Goal: Task Accomplishment & Management: Complete application form

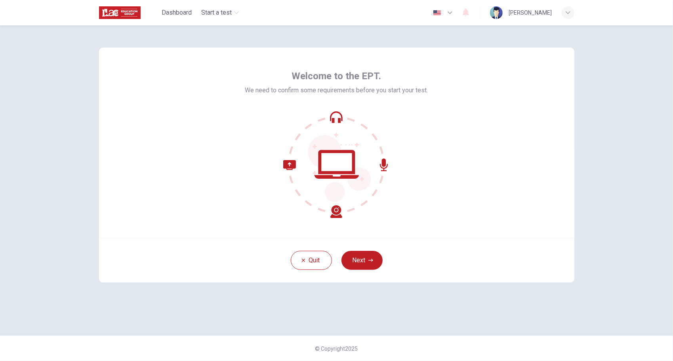
click at [334, 158] on icon at bounding box center [336, 164] width 107 height 107
click at [335, 119] on icon at bounding box center [336, 164] width 107 height 107
click at [361, 262] on button "Next" at bounding box center [361, 260] width 41 height 19
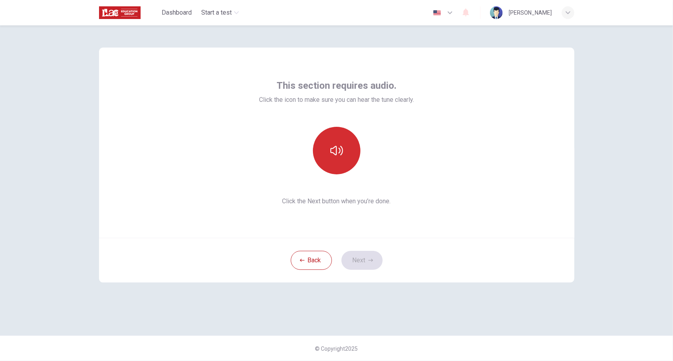
click at [336, 144] on icon "button" at bounding box center [336, 150] width 13 height 13
click at [362, 259] on button "Next" at bounding box center [361, 260] width 41 height 19
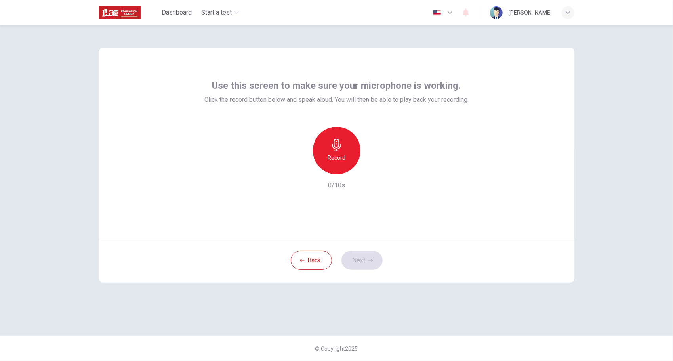
click at [338, 152] on div "Record" at bounding box center [337, 151] width 48 height 48
click at [365, 255] on button "Next" at bounding box center [361, 260] width 41 height 19
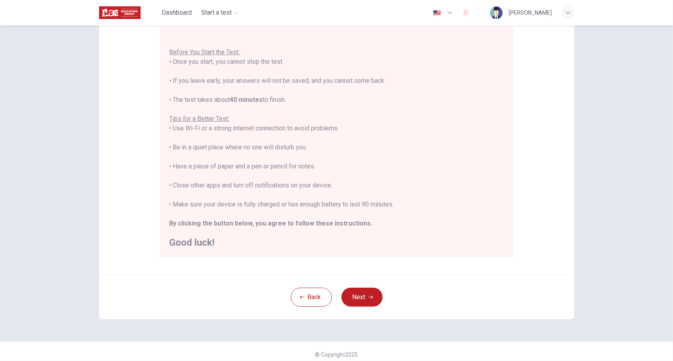
scroll to position [79, 0]
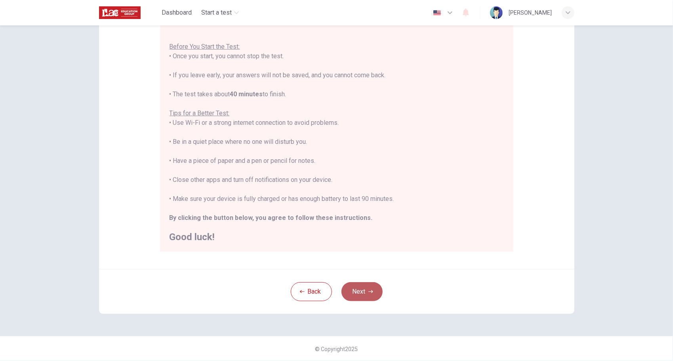
click at [365, 294] on button "Next" at bounding box center [361, 291] width 41 height 19
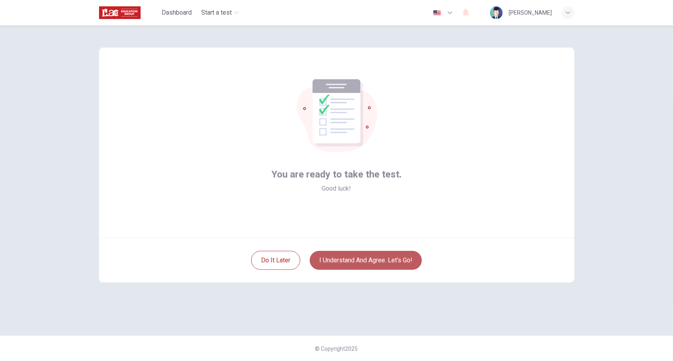
click at [338, 263] on button "I understand and agree. Let’s go!" at bounding box center [366, 260] width 112 height 19
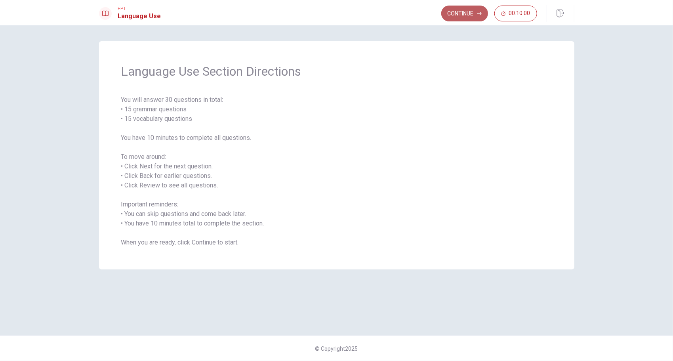
click at [465, 13] on button "Continue" at bounding box center [464, 14] width 47 height 16
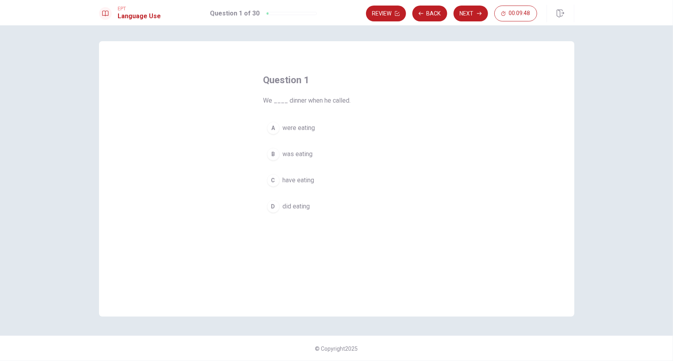
click at [272, 127] on div "A" at bounding box center [273, 128] width 13 height 13
click at [467, 10] on button "Next" at bounding box center [470, 14] width 34 height 16
click at [273, 205] on div "D" at bounding box center [273, 206] width 13 height 13
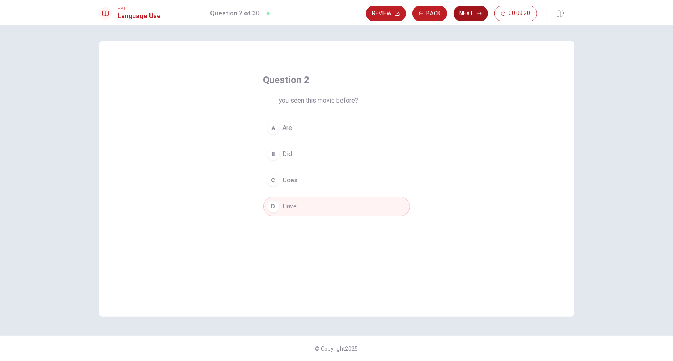
click at [468, 14] on button "Next" at bounding box center [470, 14] width 34 height 16
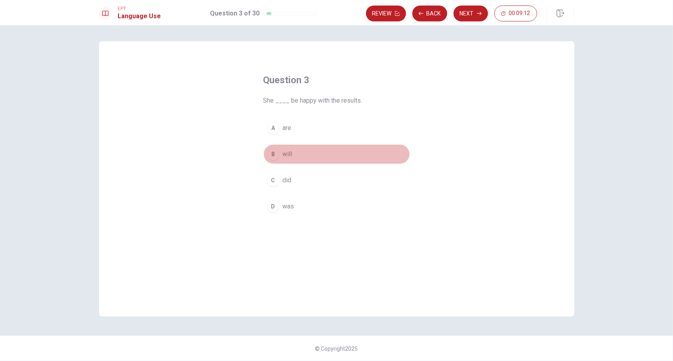
click at [272, 153] on div "B" at bounding box center [273, 154] width 13 height 13
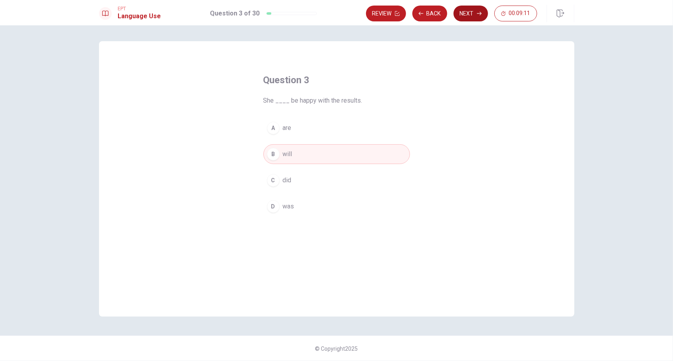
click at [473, 11] on button "Next" at bounding box center [470, 14] width 34 height 16
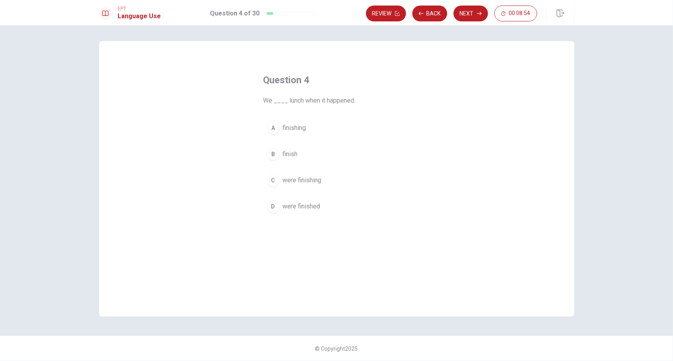
click at [276, 180] on div "C" at bounding box center [273, 180] width 13 height 13
click at [471, 11] on button "Next" at bounding box center [470, 14] width 34 height 16
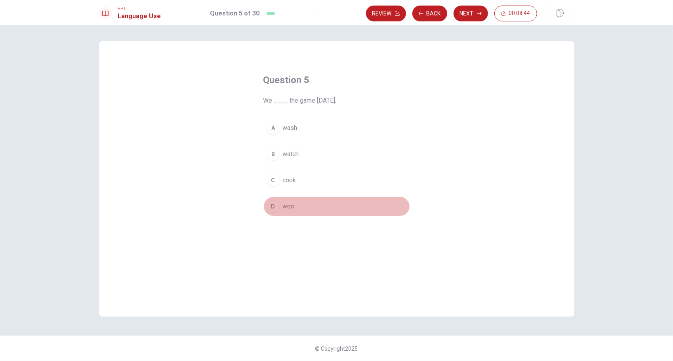
click at [273, 205] on div "D" at bounding box center [273, 206] width 13 height 13
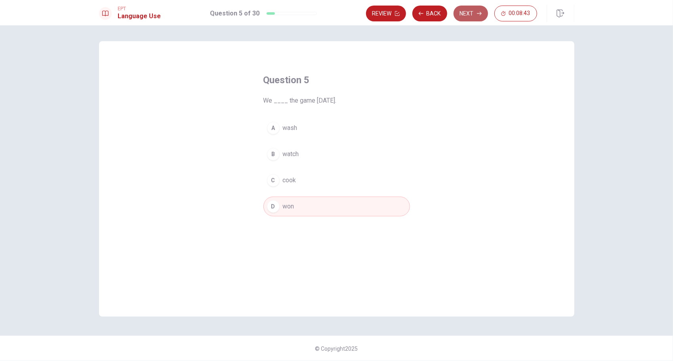
click at [477, 10] on button "Next" at bounding box center [470, 14] width 34 height 16
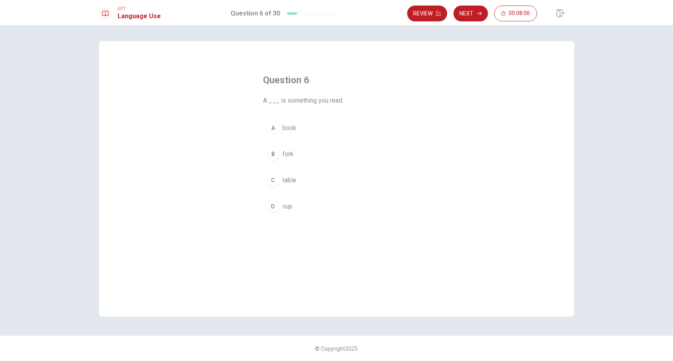
click at [274, 127] on div "A" at bounding box center [273, 128] width 13 height 13
click at [473, 13] on button "Next" at bounding box center [470, 14] width 34 height 16
click at [276, 129] on div "A" at bounding box center [273, 128] width 13 height 13
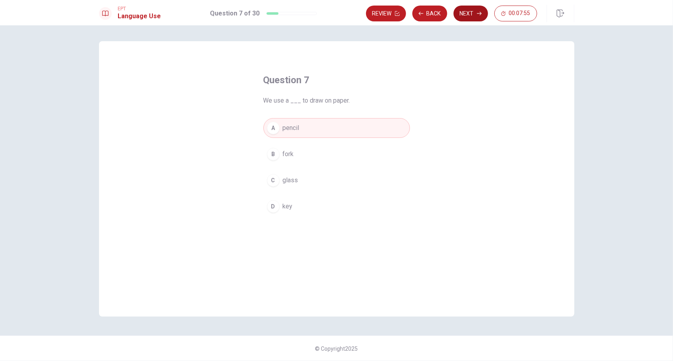
click at [468, 13] on button "Next" at bounding box center [470, 14] width 34 height 16
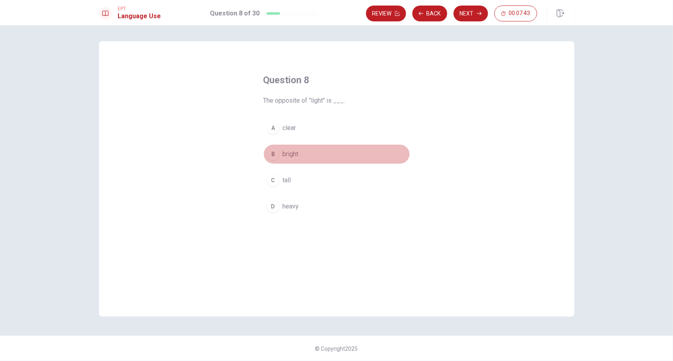
click at [272, 154] on div "B" at bounding box center [273, 154] width 13 height 13
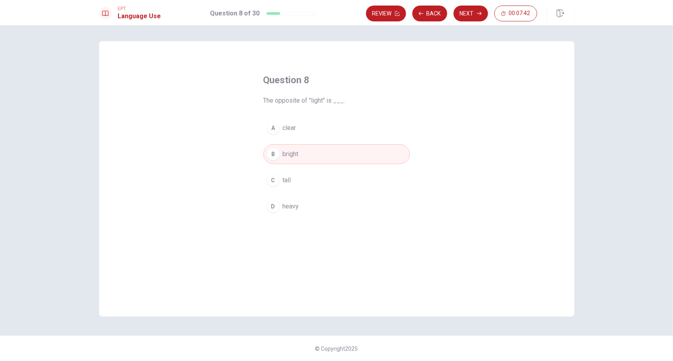
click at [474, 14] on button "Next" at bounding box center [470, 14] width 34 height 16
click at [272, 204] on div "D" at bounding box center [273, 206] width 13 height 13
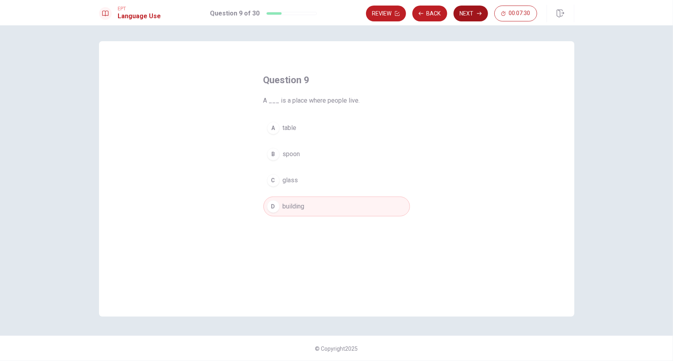
click at [471, 13] on button "Next" at bounding box center [470, 14] width 34 height 16
click at [273, 126] on div "A" at bounding box center [273, 128] width 13 height 13
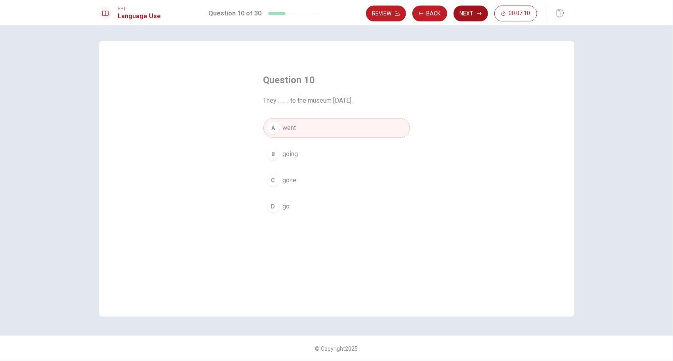
click at [473, 13] on button "Next" at bounding box center [470, 14] width 34 height 16
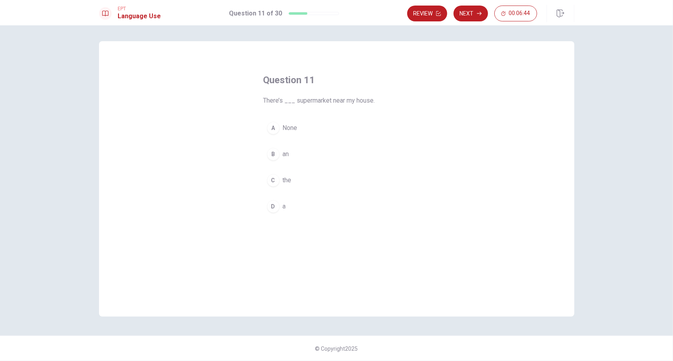
click at [274, 177] on div "C" at bounding box center [273, 180] width 13 height 13
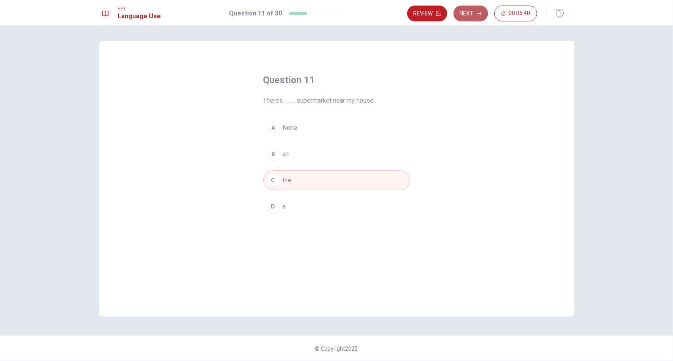
click at [472, 13] on button "Next" at bounding box center [470, 14] width 34 height 16
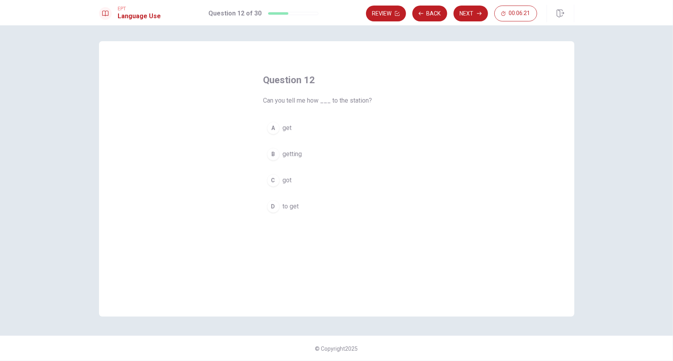
click at [275, 127] on div "A" at bounding box center [273, 128] width 13 height 13
click at [471, 11] on button "Next" at bounding box center [470, 14] width 34 height 16
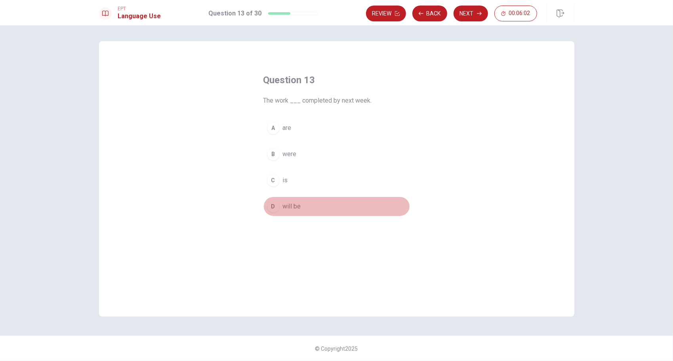
click at [275, 203] on div "D" at bounding box center [273, 206] width 13 height 13
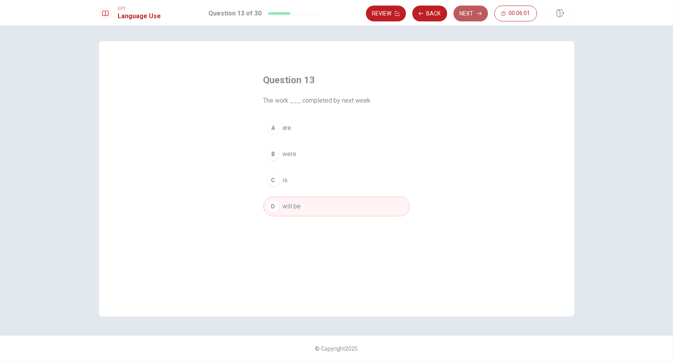
click at [470, 13] on button "Next" at bounding box center [470, 14] width 34 height 16
click at [274, 178] on div "C" at bounding box center [273, 180] width 13 height 13
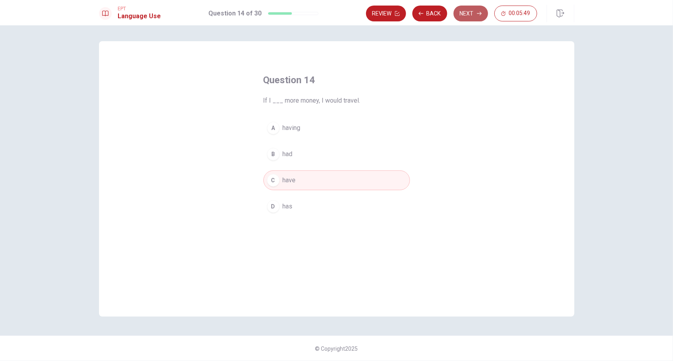
click at [468, 13] on button "Next" at bounding box center [470, 14] width 34 height 16
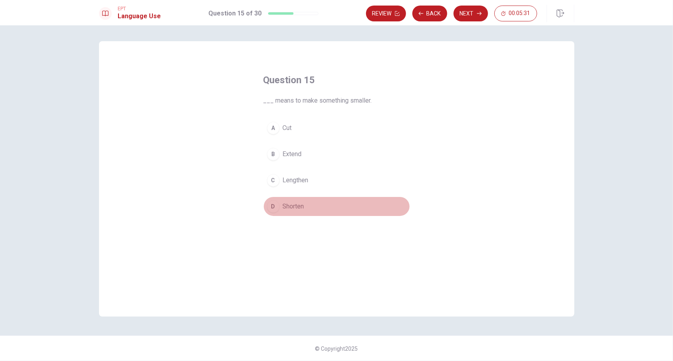
click at [275, 203] on div "D" at bounding box center [273, 206] width 13 height 13
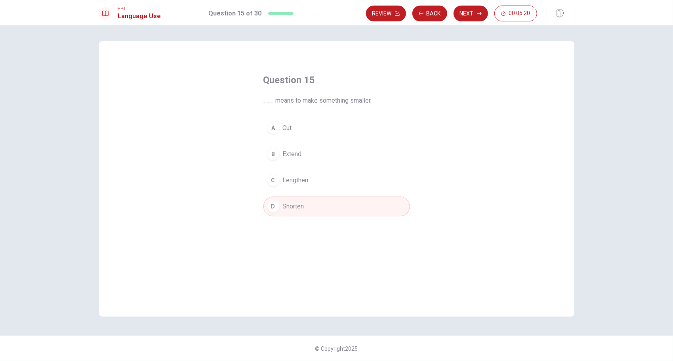
click at [276, 151] on div "B" at bounding box center [273, 154] width 13 height 13
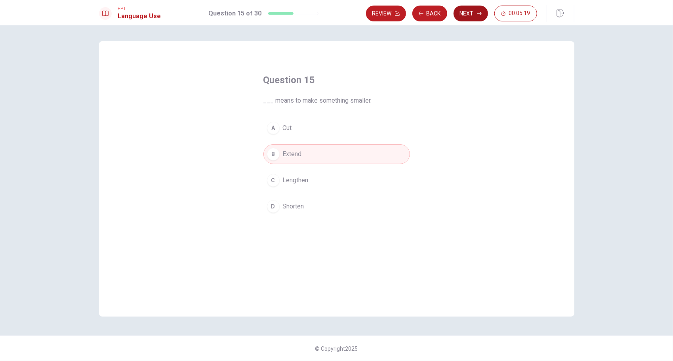
click at [473, 13] on button "Next" at bounding box center [470, 14] width 34 height 16
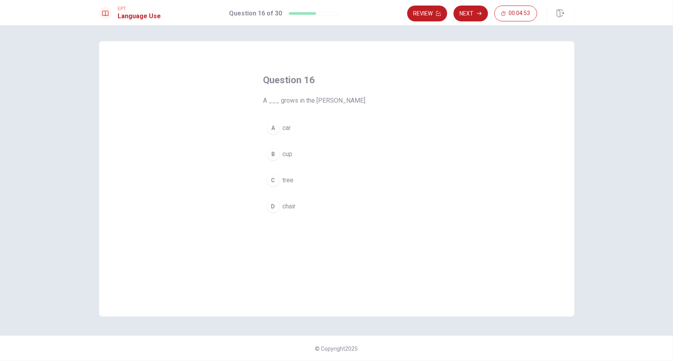
click at [273, 177] on div "C" at bounding box center [273, 180] width 13 height 13
click at [477, 11] on button "Next" at bounding box center [470, 14] width 34 height 16
click at [274, 125] on div "A" at bounding box center [273, 128] width 13 height 13
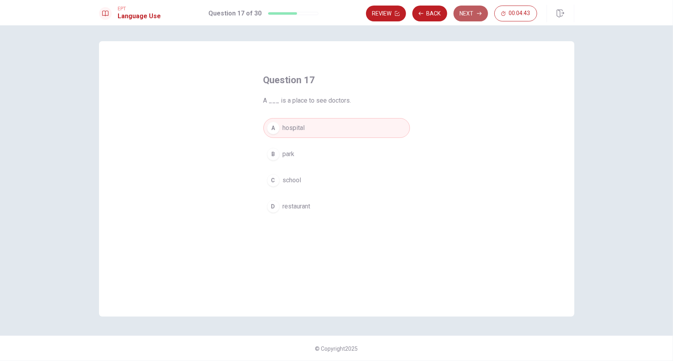
click at [478, 11] on button "Next" at bounding box center [470, 14] width 34 height 16
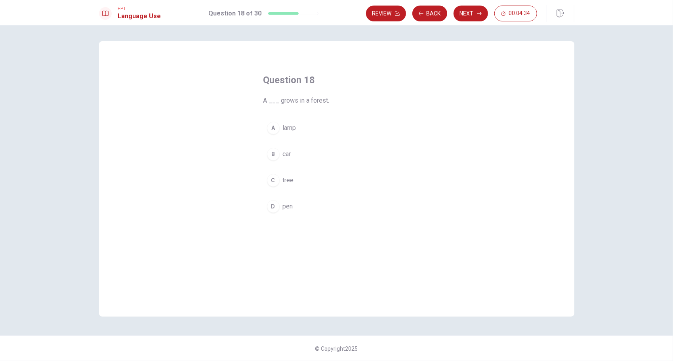
click at [272, 177] on div "C" at bounding box center [273, 180] width 13 height 13
click at [467, 13] on button "Next" at bounding box center [470, 14] width 34 height 16
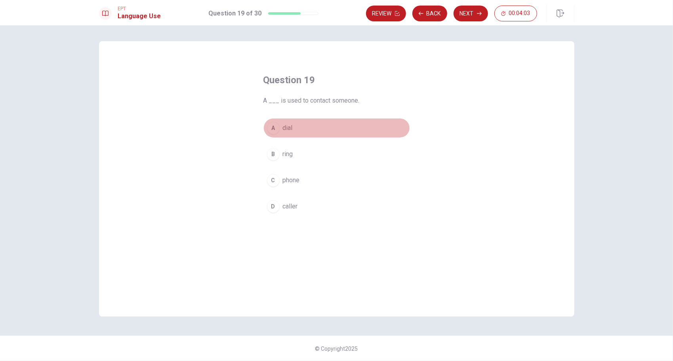
click at [273, 125] on div "A" at bounding box center [273, 128] width 13 height 13
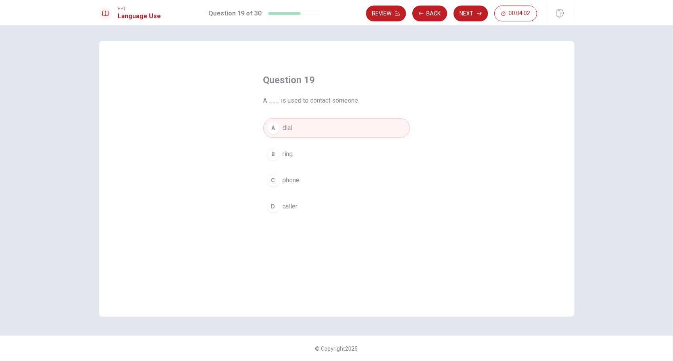
click at [477, 15] on button "Next" at bounding box center [470, 14] width 34 height 16
click at [273, 152] on div "B" at bounding box center [273, 154] width 13 height 13
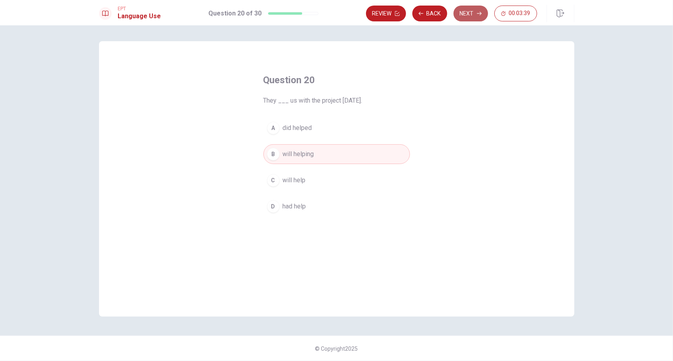
click at [473, 10] on button "Next" at bounding box center [470, 14] width 34 height 16
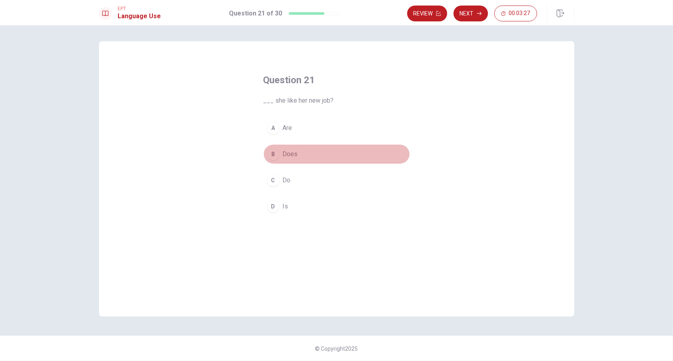
click at [273, 152] on div "B" at bounding box center [273, 154] width 13 height 13
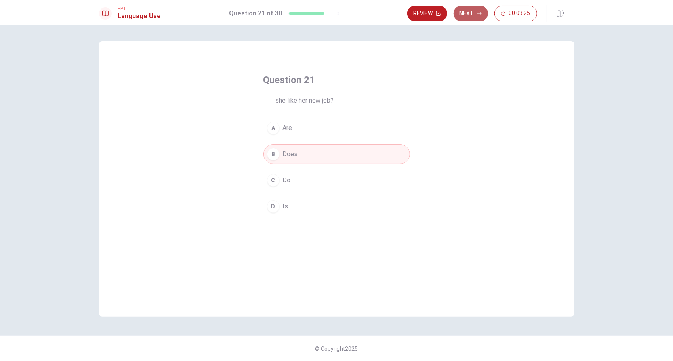
click at [469, 13] on button "Next" at bounding box center [470, 14] width 34 height 16
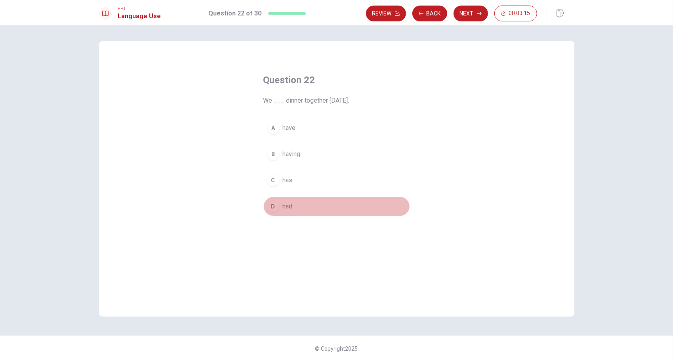
click at [273, 203] on div "D" at bounding box center [273, 206] width 13 height 13
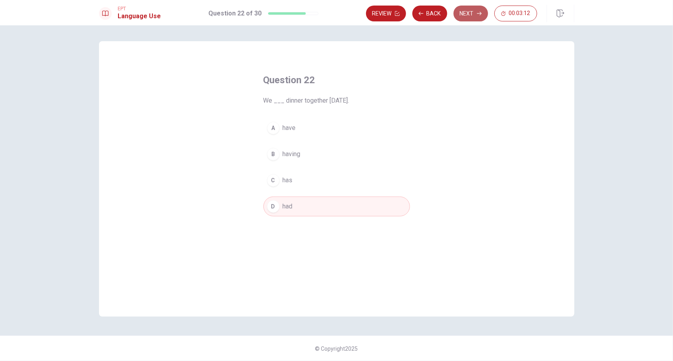
click at [469, 12] on button "Next" at bounding box center [470, 14] width 34 height 16
click at [272, 206] on div "D" at bounding box center [273, 206] width 13 height 13
click at [476, 10] on button "Next" at bounding box center [470, 14] width 34 height 16
click at [274, 177] on div "C" at bounding box center [273, 180] width 13 height 13
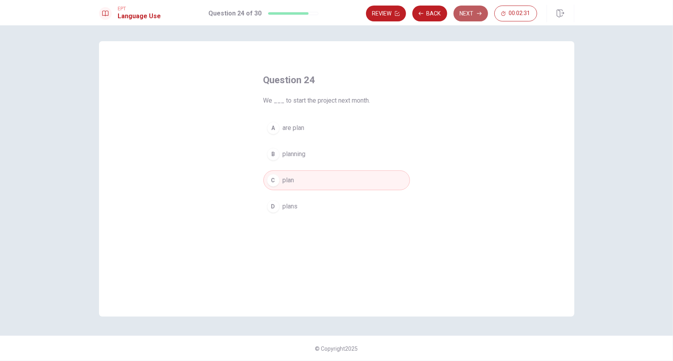
click at [471, 13] on button "Next" at bounding box center [470, 14] width 34 height 16
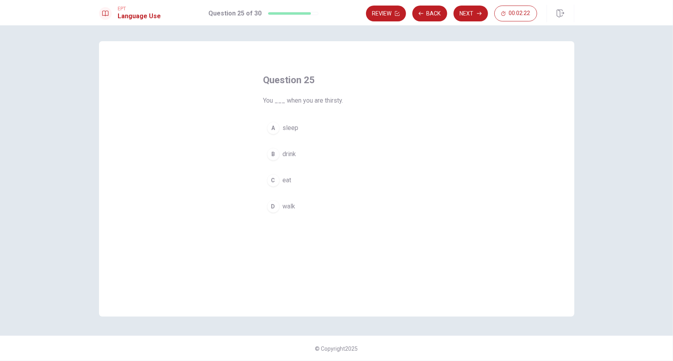
click at [273, 153] on div "B" at bounding box center [273, 154] width 13 height 13
click at [473, 13] on button "Next" at bounding box center [470, 14] width 34 height 16
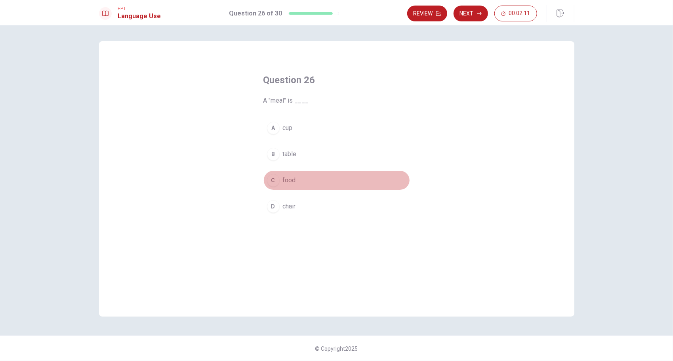
click at [272, 181] on div "C" at bounding box center [273, 180] width 13 height 13
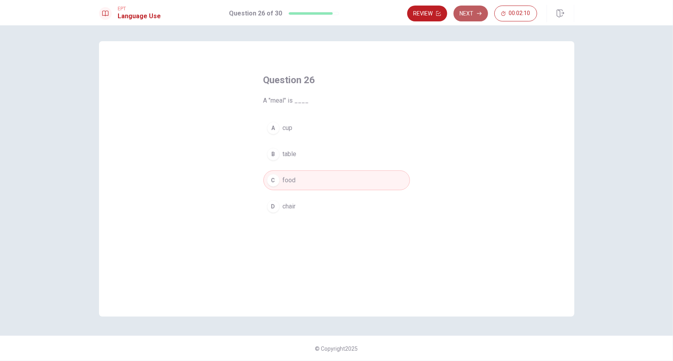
click at [471, 13] on button "Next" at bounding box center [470, 14] width 34 height 16
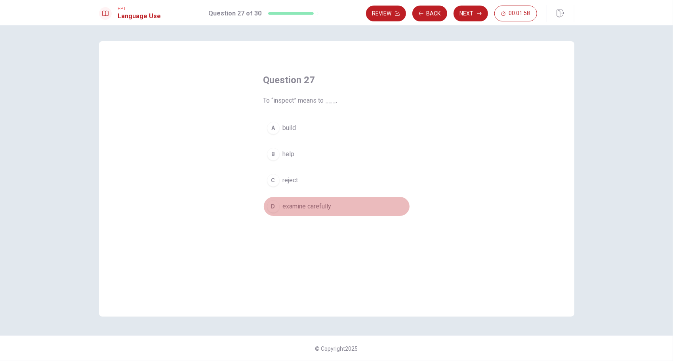
click at [269, 204] on div "D" at bounding box center [273, 206] width 13 height 13
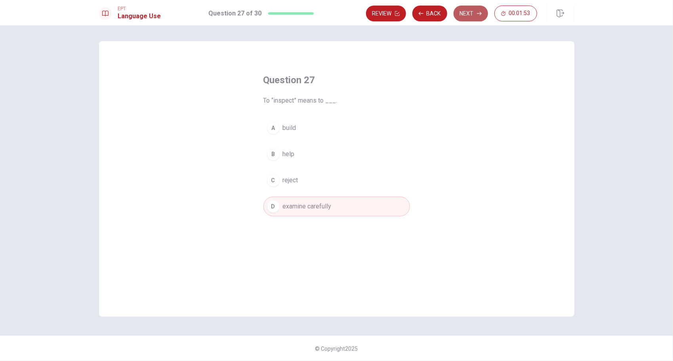
click at [471, 12] on button "Next" at bounding box center [470, 14] width 34 height 16
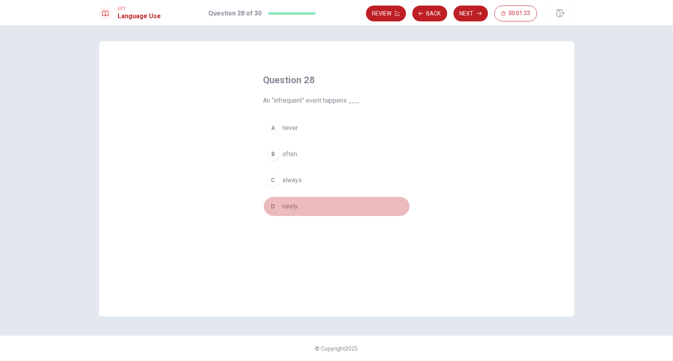
click at [271, 204] on div "D" at bounding box center [273, 206] width 13 height 13
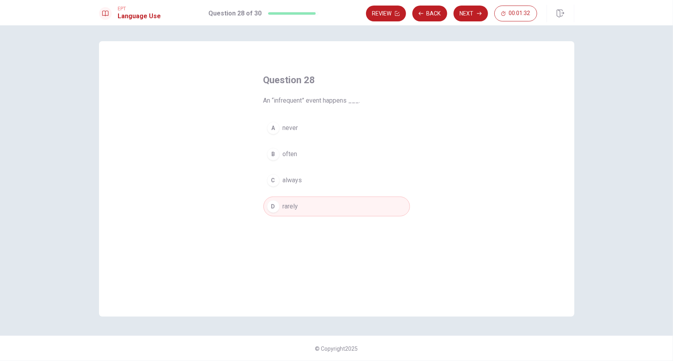
click at [474, 15] on button "Next" at bounding box center [470, 14] width 34 height 16
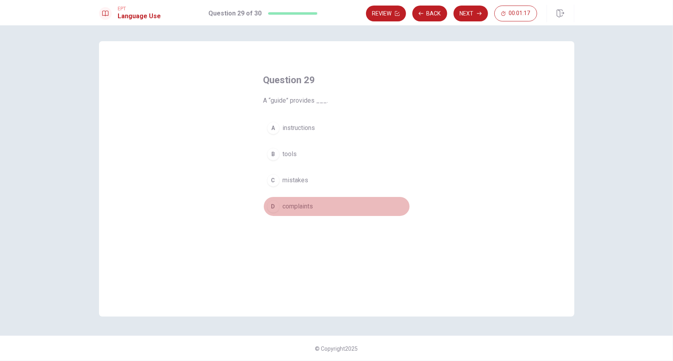
click at [275, 204] on div "D" at bounding box center [273, 206] width 13 height 13
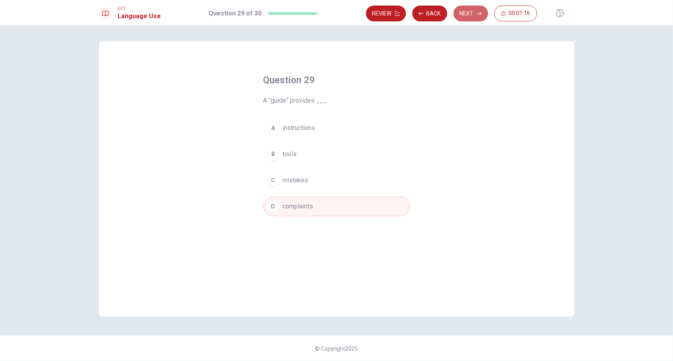
click at [466, 14] on button "Next" at bounding box center [470, 14] width 34 height 16
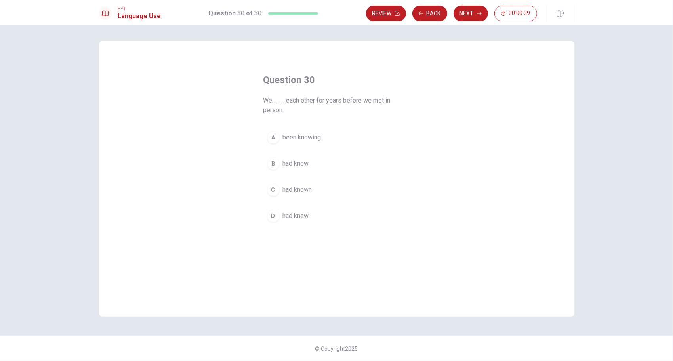
click at [275, 188] on div "C" at bounding box center [273, 189] width 13 height 13
click at [469, 12] on button "Next" at bounding box center [470, 14] width 34 height 16
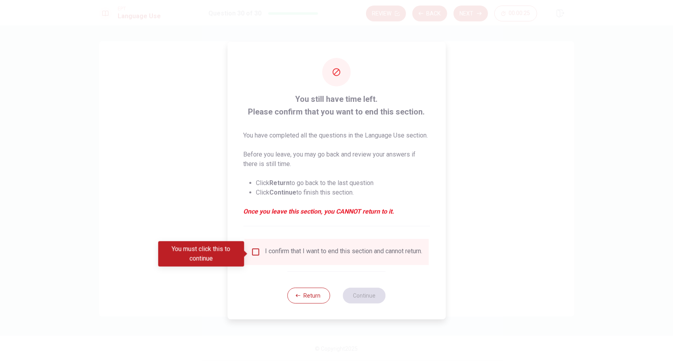
click at [255, 252] on input "You must click this to continue" at bounding box center [256, 252] width 10 height 10
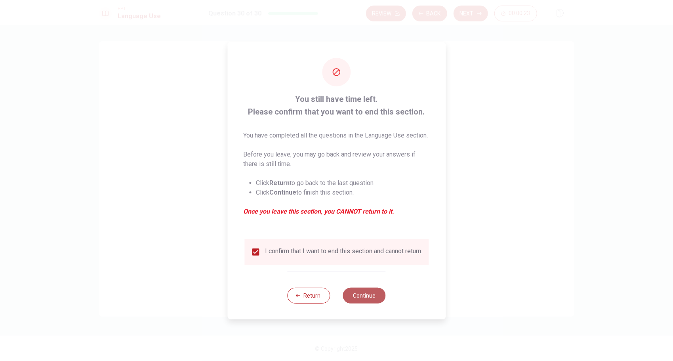
click at [369, 303] on button "Continue" at bounding box center [364, 295] width 43 height 16
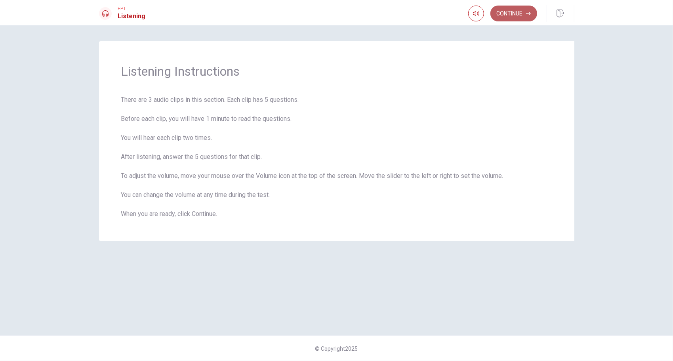
click at [508, 15] on button "Continue" at bounding box center [513, 14] width 47 height 16
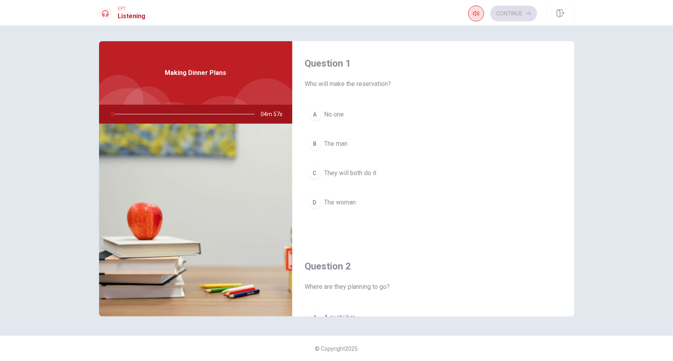
click at [475, 14] on icon "button" at bounding box center [476, 13] width 6 height 5
type input "1"
type input "0.6"
click at [478, 27] on span at bounding box center [474, 28] width 29 height 11
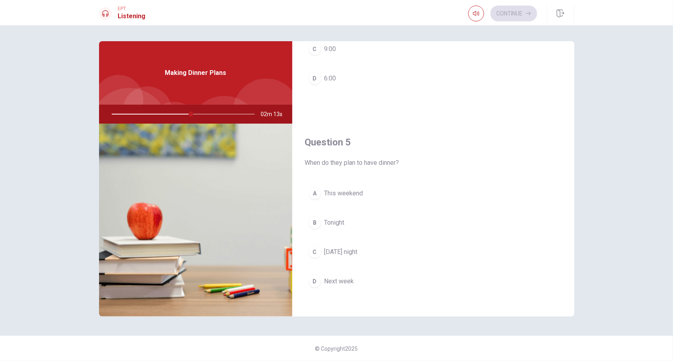
scroll to position [733, 0]
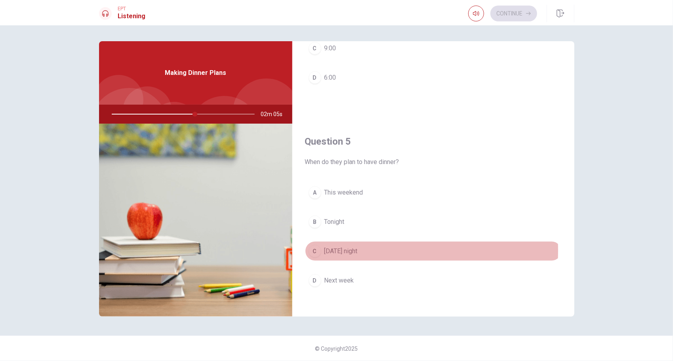
click at [315, 245] on div "C" at bounding box center [314, 251] width 13 height 13
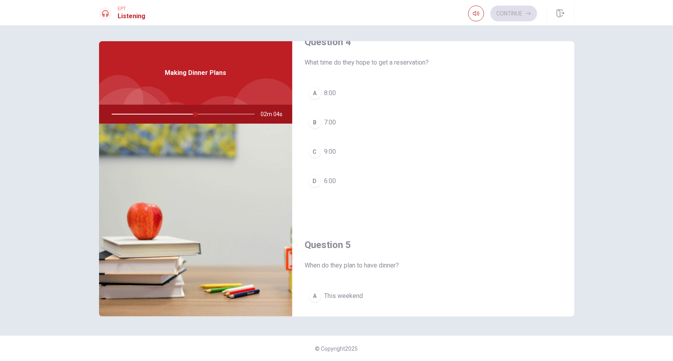
scroll to position [614, 0]
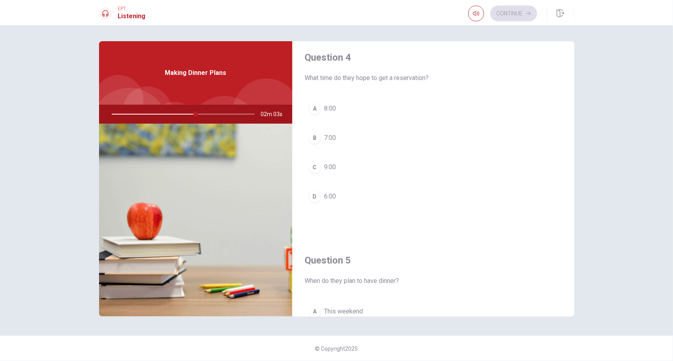
click at [315, 132] on div "B" at bounding box center [314, 137] width 13 height 13
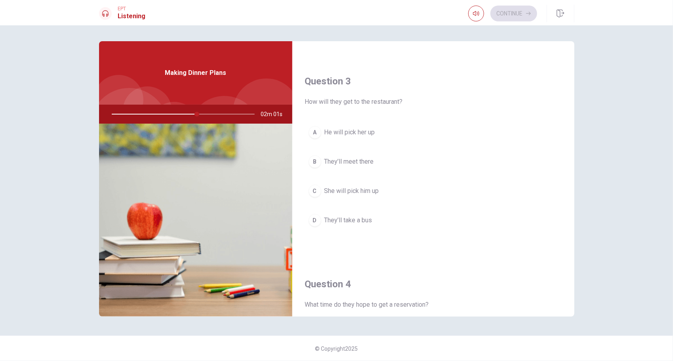
scroll to position [376, 0]
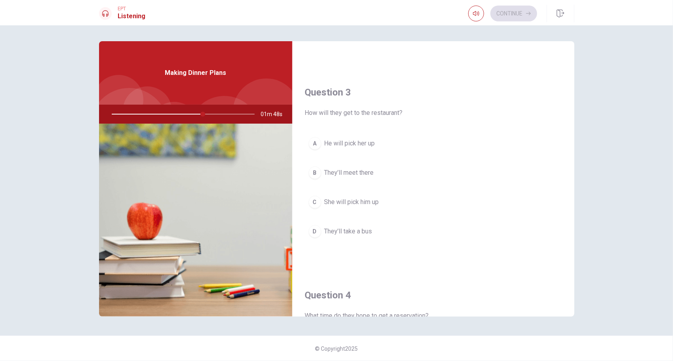
click at [314, 169] on div "B" at bounding box center [314, 172] width 13 height 13
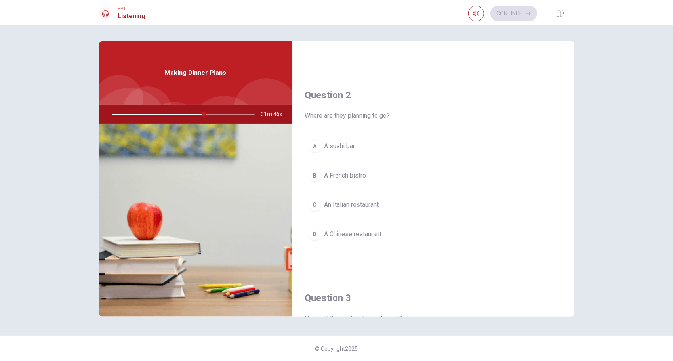
scroll to position [139, 0]
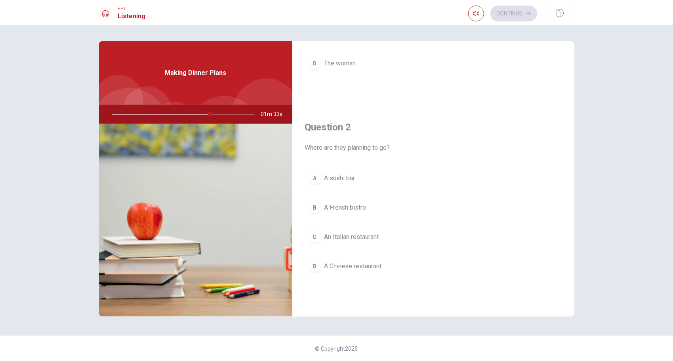
click at [316, 234] on div "C" at bounding box center [314, 236] width 13 height 13
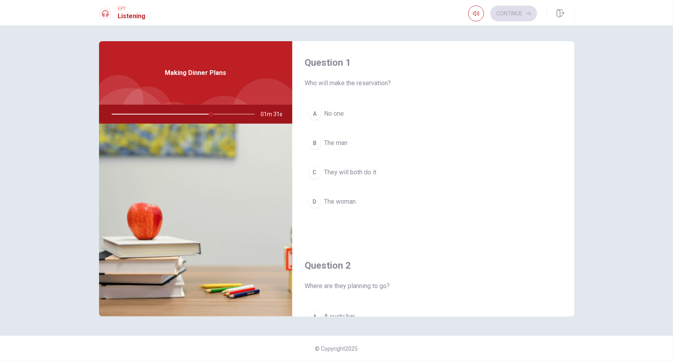
scroll to position [0, 0]
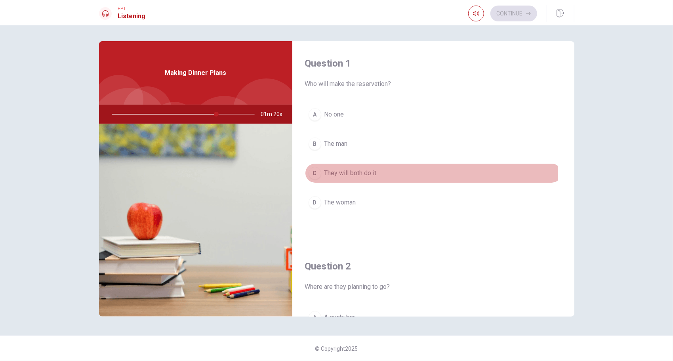
click at [318, 170] on div "C" at bounding box center [314, 173] width 13 height 13
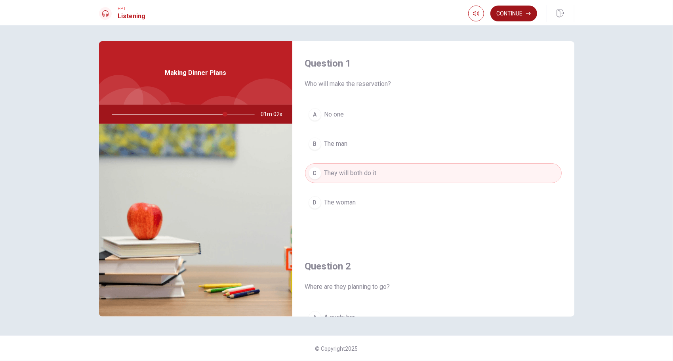
click at [515, 13] on button "Continue" at bounding box center [513, 14] width 47 height 16
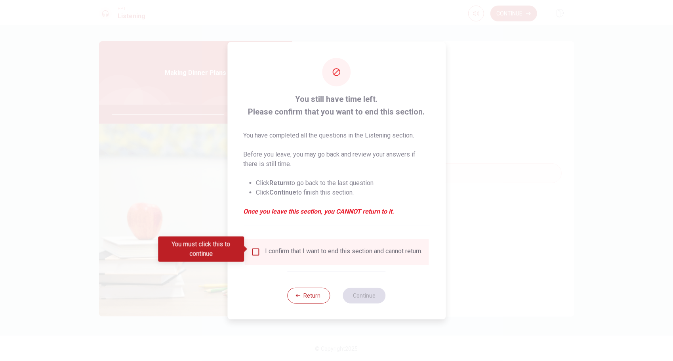
click at [256, 249] on input "You must click this to continue" at bounding box center [256, 252] width 10 height 10
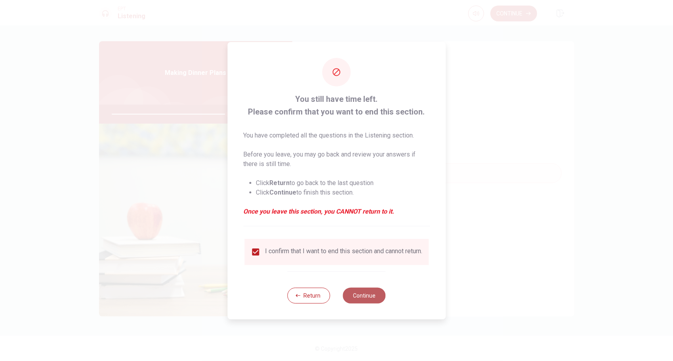
click at [360, 298] on button "Continue" at bounding box center [364, 295] width 43 height 16
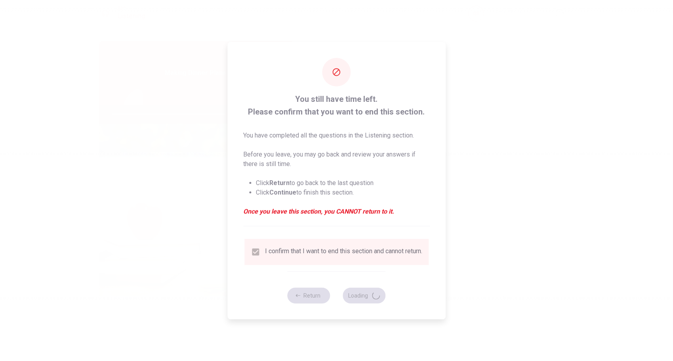
type input "82"
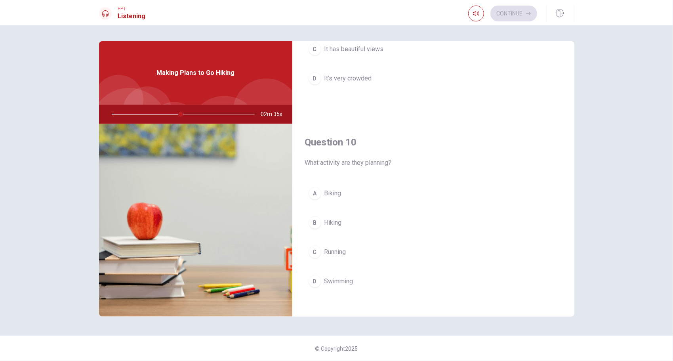
scroll to position [733, 0]
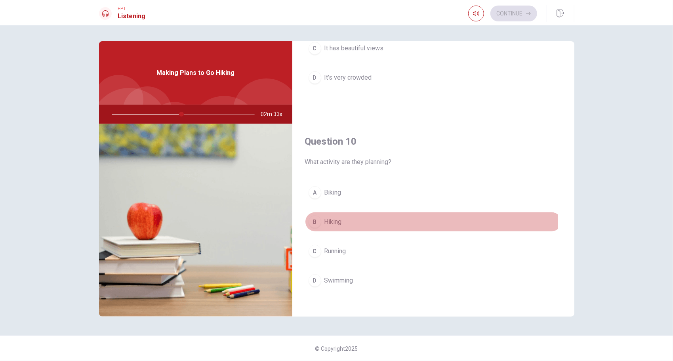
click at [318, 215] on div "B" at bounding box center [314, 221] width 13 height 13
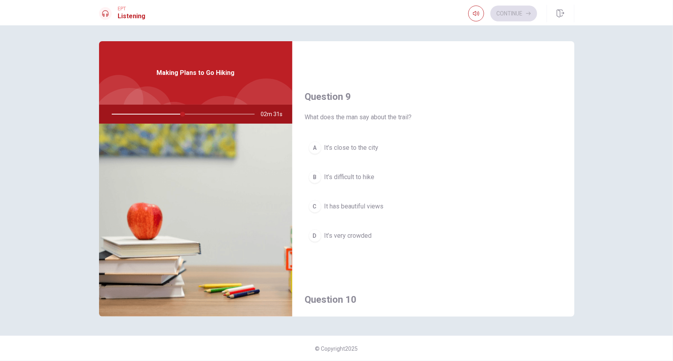
scroll to position [574, 0]
click at [315, 143] on div "A" at bounding box center [314, 148] width 13 height 13
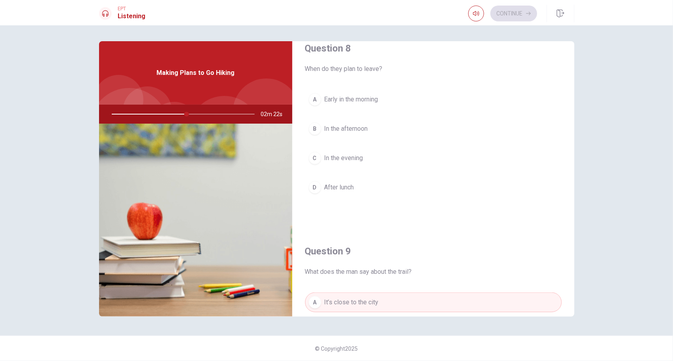
scroll to position [416, 0]
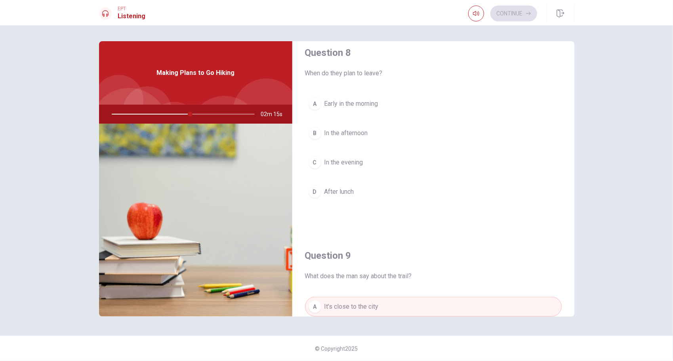
click at [317, 98] on div "A" at bounding box center [314, 103] width 13 height 13
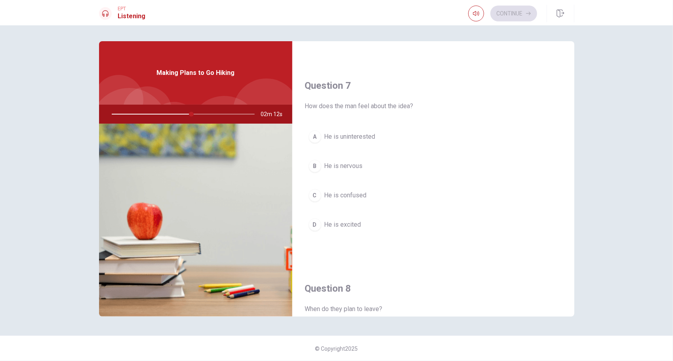
scroll to position [179, 0]
click at [316, 229] on div "D" at bounding box center [314, 226] width 13 height 13
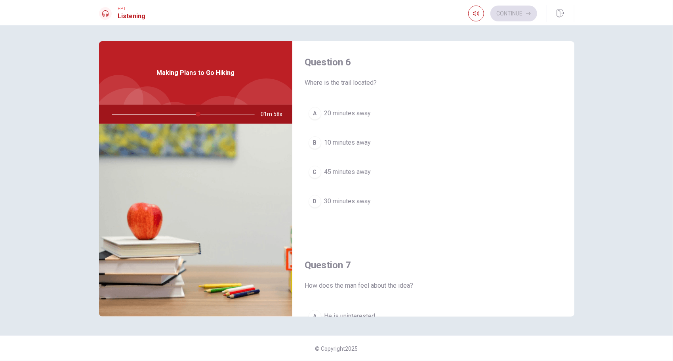
scroll to position [0, 0]
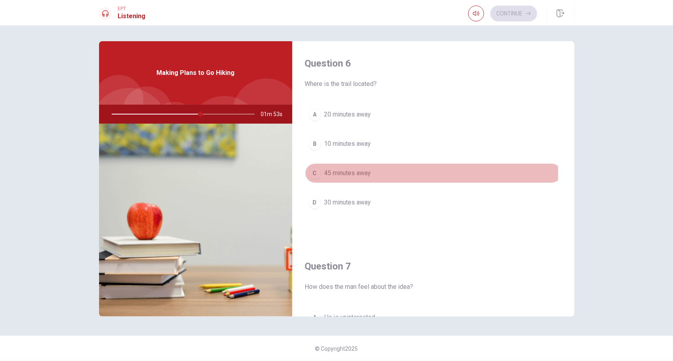
click at [315, 173] on div "C" at bounding box center [314, 173] width 13 height 13
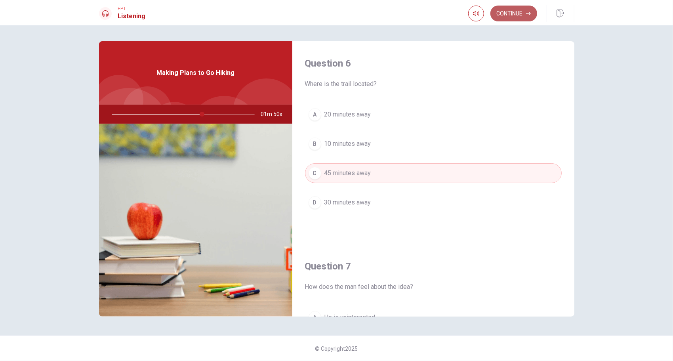
click at [510, 14] on button "Continue" at bounding box center [513, 14] width 47 height 16
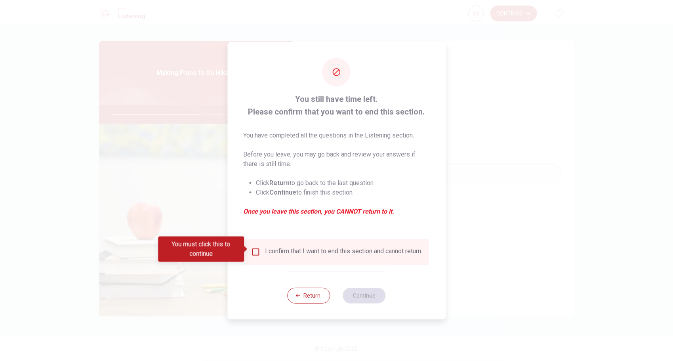
click at [255, 247] on input "You must click this to continue" at bounding box center [256, 252] width 10 height 10
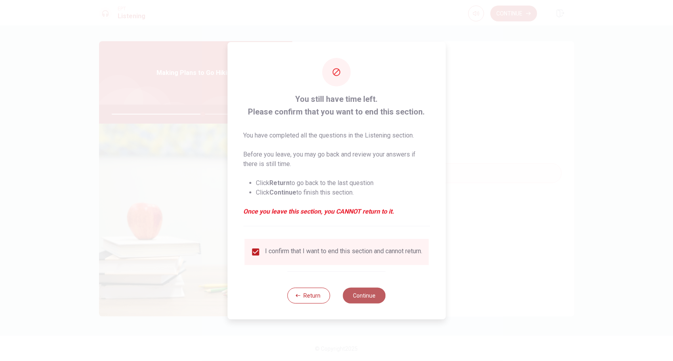
click at [359, 296] on button "Continue" at bounding box center [364, 295] width 43 height 16
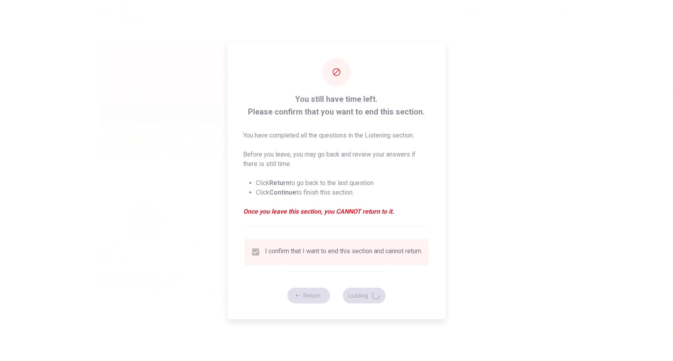
type input "65"
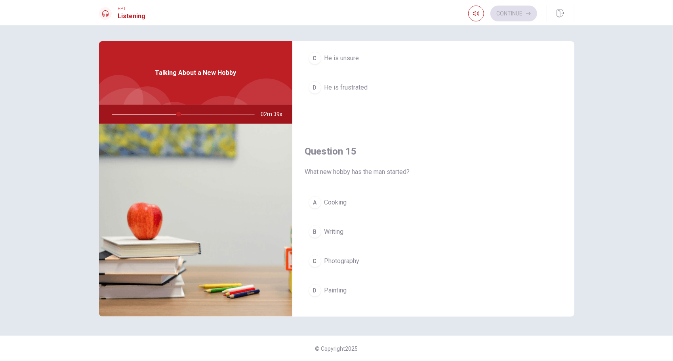
scroll to position [733, 0]
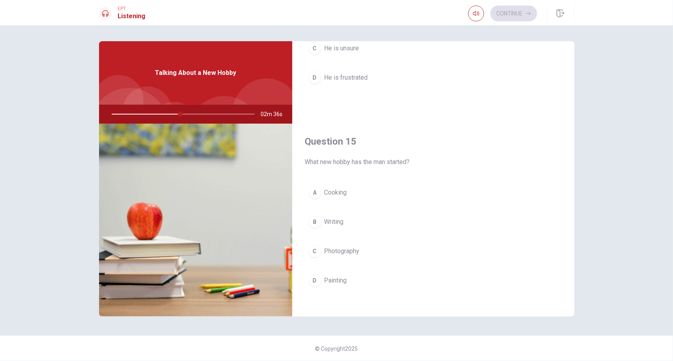
click at [316, 186] on div "A" at bounding box center [314, 192] width 13 height 13
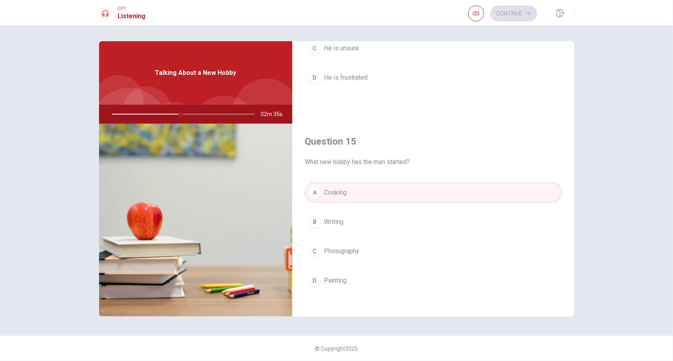
click at [316, 186] on div "A" at bounding box center [314, 192] width 13 height 13
click at [317, 186] on div "A" at bounding box center [314, 192] width 13 height 13
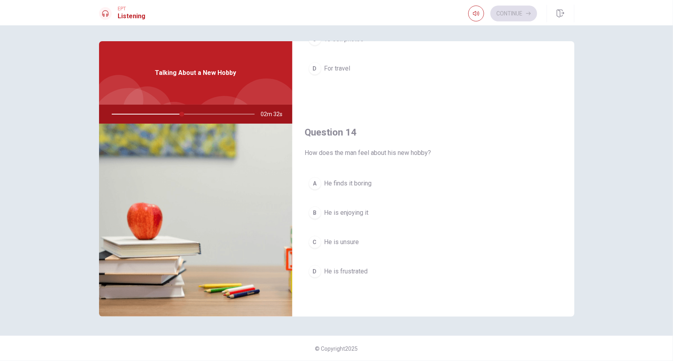
scroll to position [535, 0]
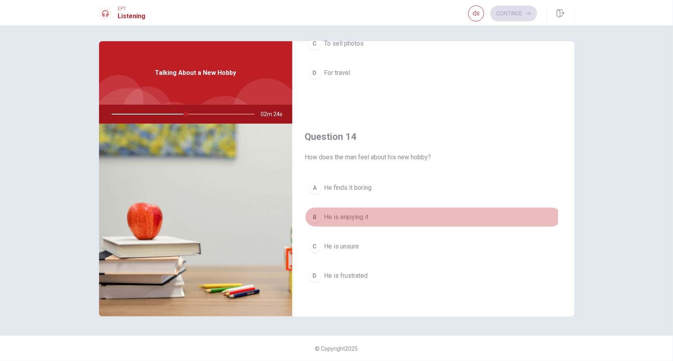
click at [314, 211] on div "B" at bounding box center [314, 217] width 13 height 13
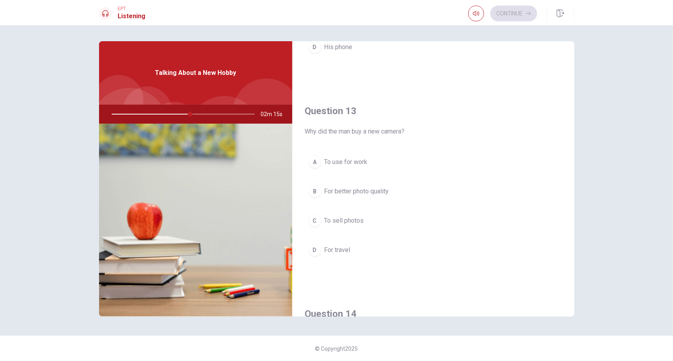
scroll to position [337, 0]
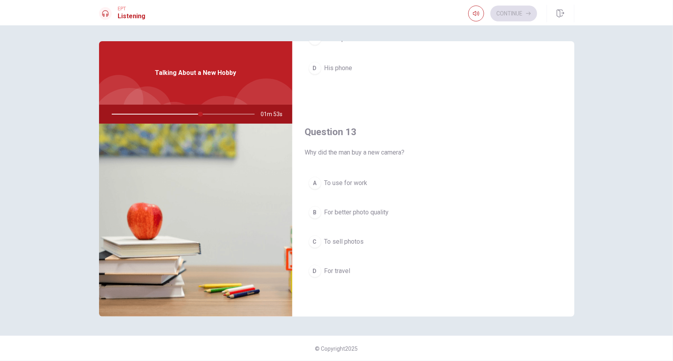
click at [315, 267] on div "D" at bounding box center [314, 270] width 13 height 13
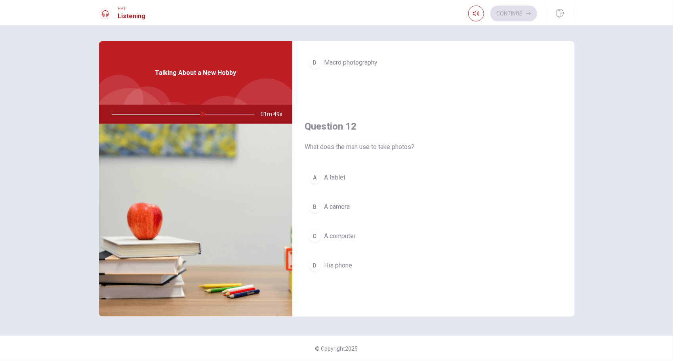
scroll to position [139, 0]
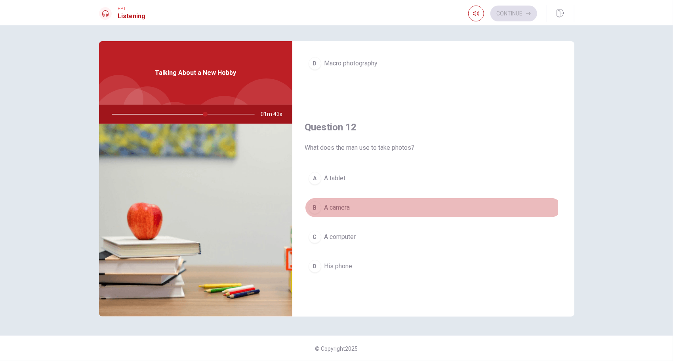
click at [316, 205] on div "B" at bounding box center [314, 207] width 13 height 13
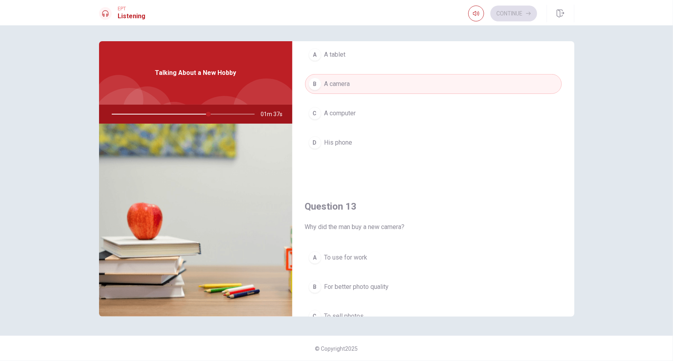
scroll to position [337, 0]
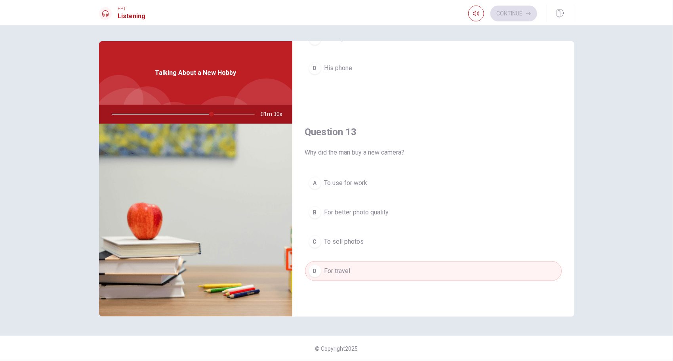
click at [319, 210] on div "B" at bounding box center [314, 212] width 13 height 13
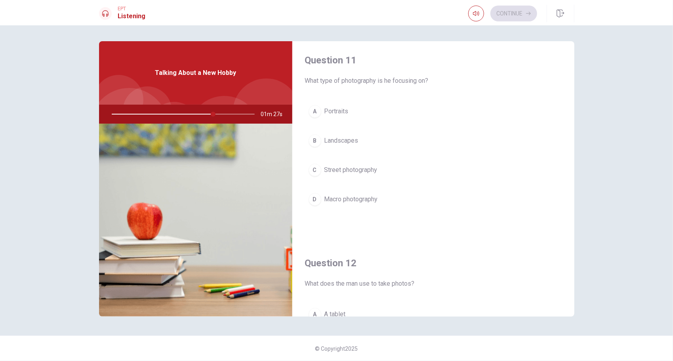
scroll to position [0, 0]
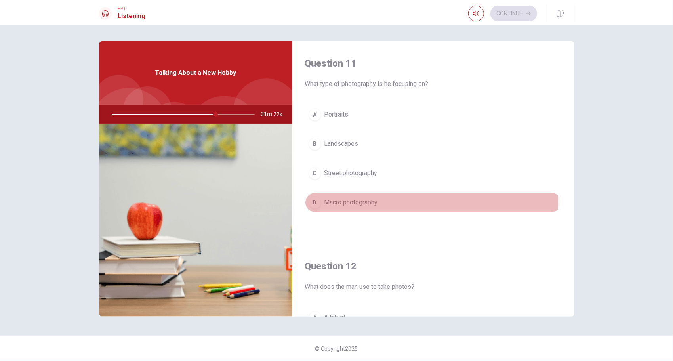
click at [315, 200] on div "D" at bounding box center [314, 202] width 13 height 13
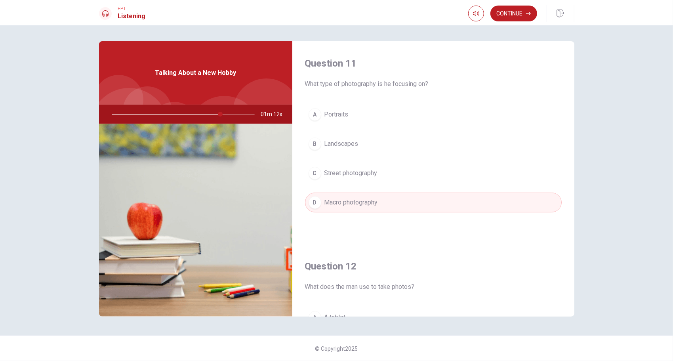
click at [314, 172] on div "C" at bounding box center [314, 173] width 13 height 13
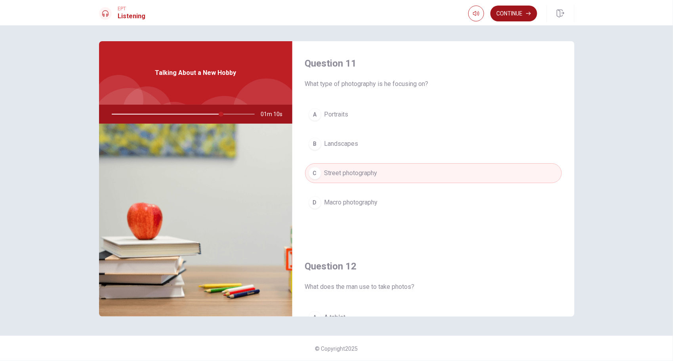
click at [513, 14] on button "Continue" at bounding box center [513, 14] width 47 height 16
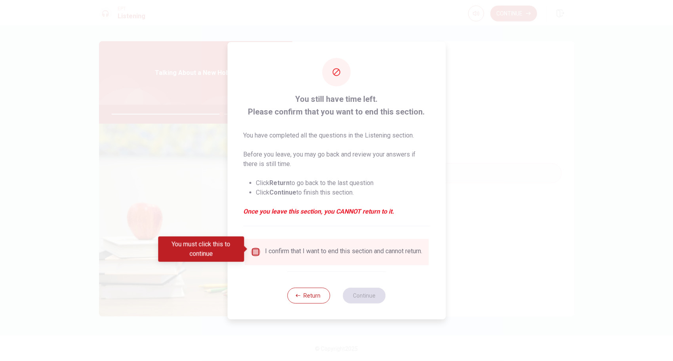
click at [258, 250] on input "You must click this to continue" at bounding box center [256, 252] width 10 height 10
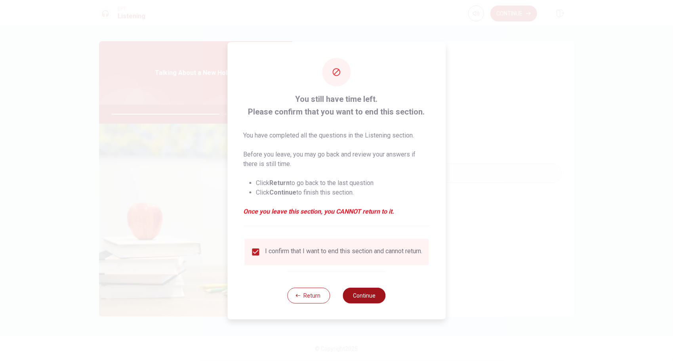
click at [371, 302] on button "Continue" at bounding box center [364, 295] width 43 height 16
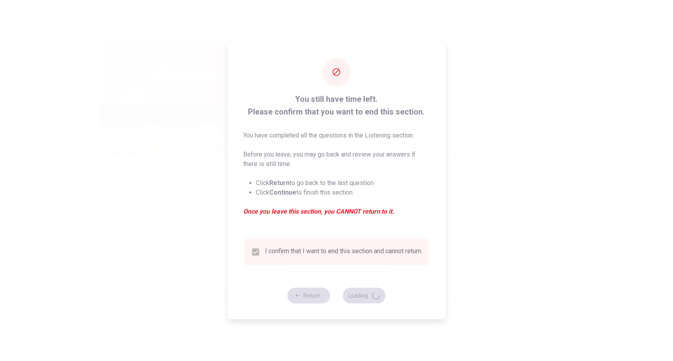
type input "78"
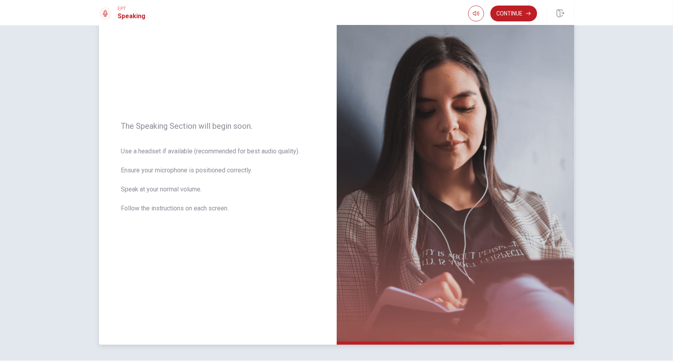
scroll to position [67, 0]
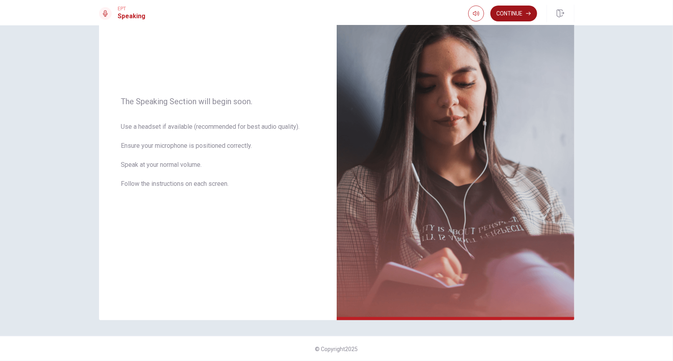
click at [519, 16] on button "Continue" at bounding box center [513, 14] width 47 height 16
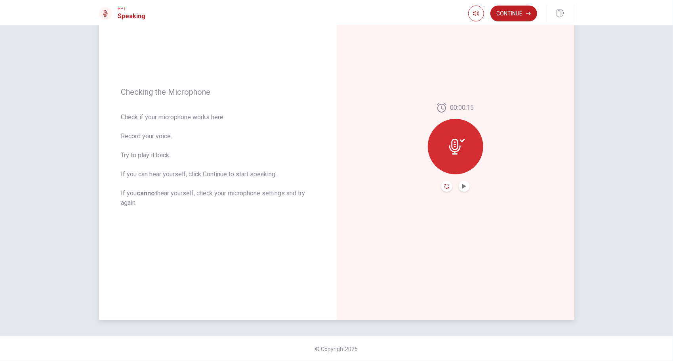
click at [444, 185] on icon "Record Again" at bounding box center [446, 186] width 5 height 5
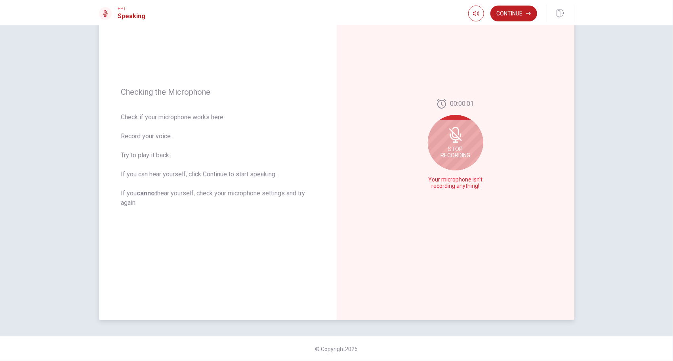
click at [104, 13] on icon at bounding box center [105, 13] width 5 height 6
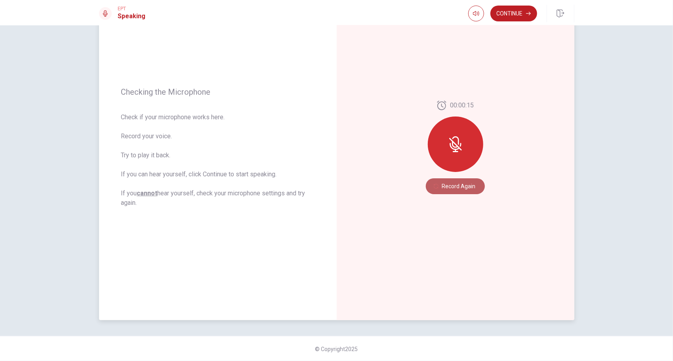
click at [436, 185] on icon "button" at bounding box center [435, 186] width 5 height 5
click at [444, 186] on icon "Record Again" at bounding box center [446, 186] width 5 height 5
click at [106, 15] on icon at bounding box center [105, 13] width 6 height 6
click at [125, 16] on h1 "Speaking" at bounding box center [132, 16] width 28 height 10
click at [471, 13] on button "button" at bounding box center [476, 14] width 16 height 16
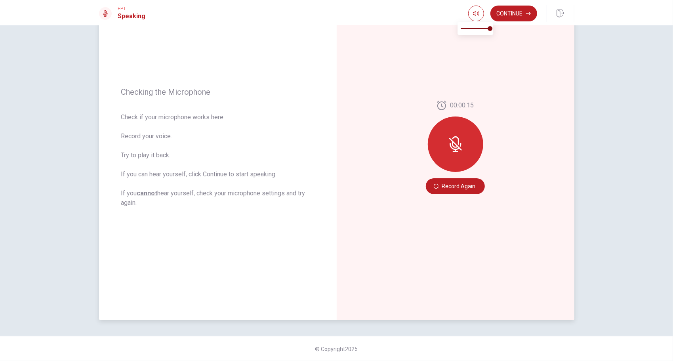
type input "0.7"
click at [481, 28] on span at bounding box center [474, 28] width 29 height 11
click at [105, 15] on icon at bounding box center [105, 13] width 6 height 6
click at [126, 18] on h1 "Speaking" at bounding box center [132, 16] width 28 height 10
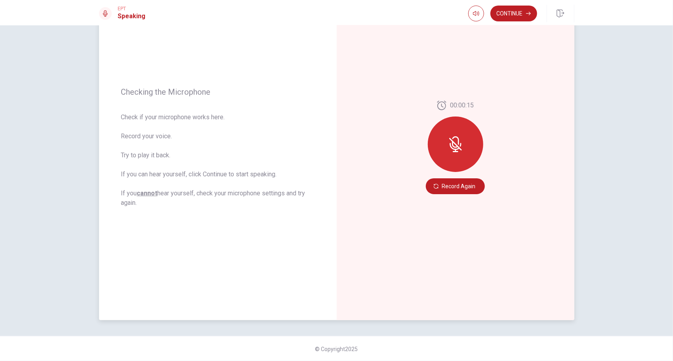
click at [453, 143] on icon at bounding box center [455, 144] width 13 height 13
click at [450, 184] on button "Record Again" at bounding box center [455, 186] width 59 height 16
click at [462, 185] on icon "Play Audio" at bounding box center [464, 186] width 4 height 5
click at [462, 185] on icon "Pause Audio" at bounding box center [464, 186] width 5 height 5
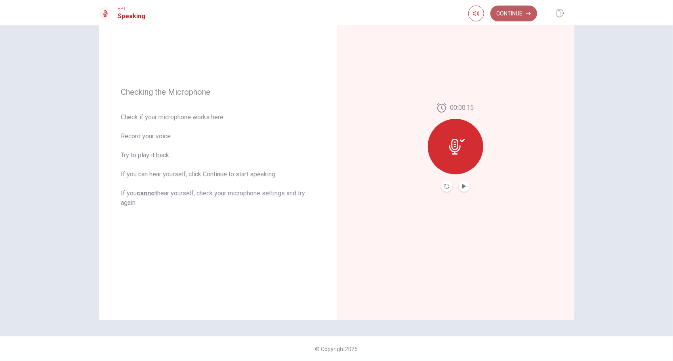
click at [510, 14] on button "Continue" at bounding box center [513, 14] width 47 height 16
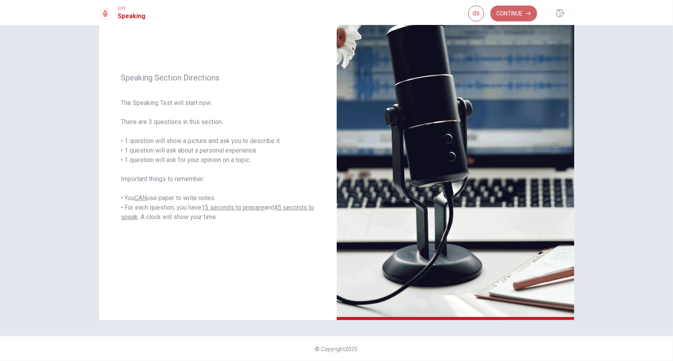
click at [513, 12] on button "Continue" at bounding box center [513, 14] width 47 height 16
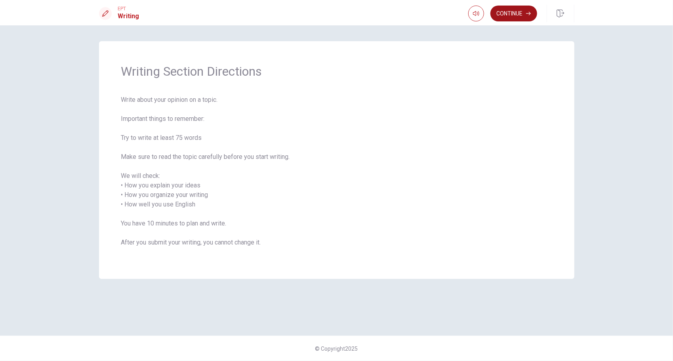
click at [514, 9] on button "Continue" at bounding box center [513, 14] width 47 height 16
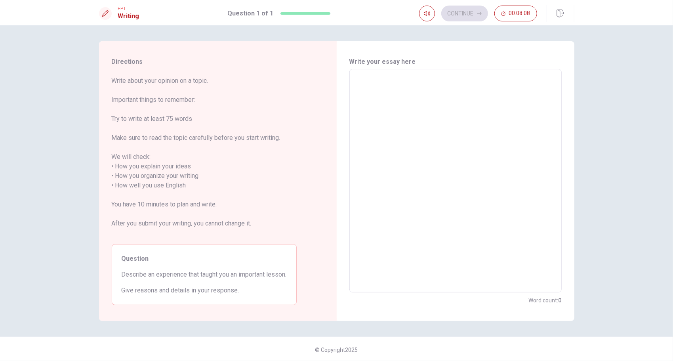
click at [395, 99] on textarea at bounding box center [455, 181] width 201 height 210
type textarea "i"
type textarea "x"
type textarea "I"
type textarea "x"
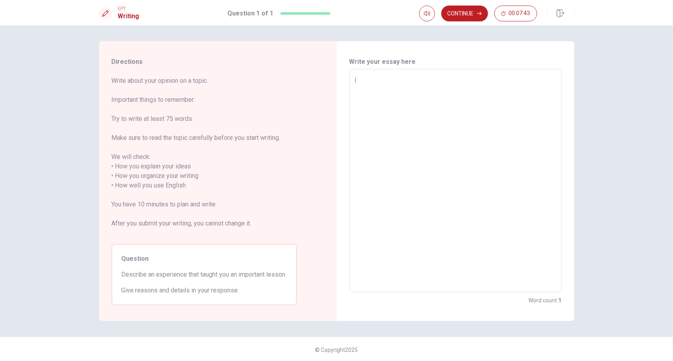
type textarea "IH"
type textarea "x"
type textarea "I"
type textarea "x"
type textarea "Il"
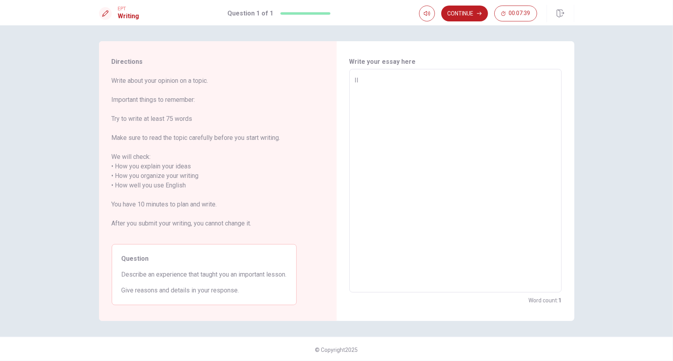
type textarea "x"
type textarea "[PERSON_NAME]"
type textarea "x"
type textarea "Il"
type textarea "x"
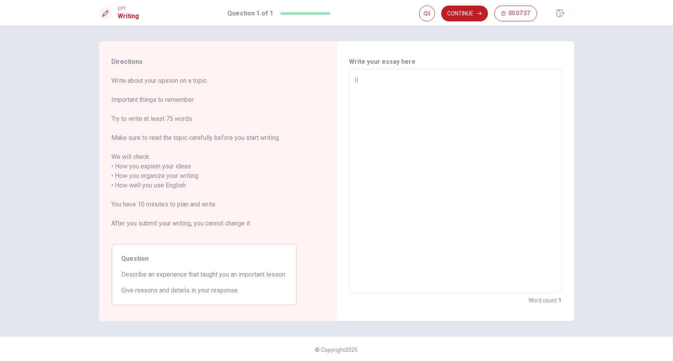
type textarea "Ile"
type textarea "x"
type textarea "Ilea"
type textarea "x"
type textarea "[PERSON_NAME]"
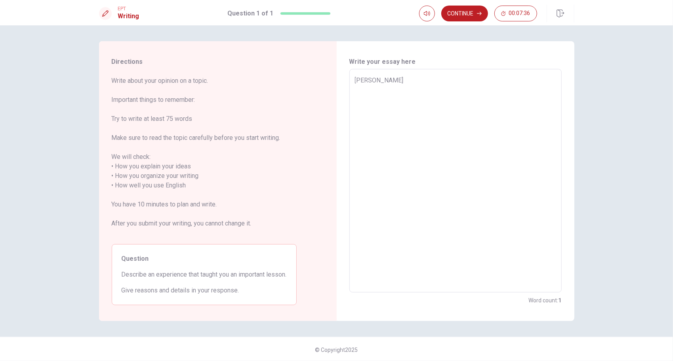
type textarea "x"
type textarea "Ileani"
type textarea "x"
type textarea "Ileanin"
type textarea "x"
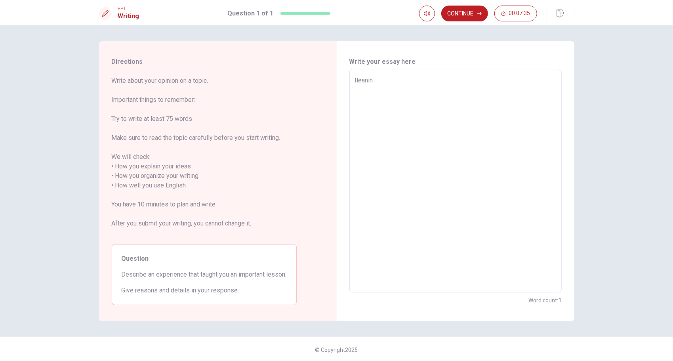
type textarea "Ileaning"
type textarea "x"
click at [355, 78] on textarea "Ileaning" at bounding box center [455, 181] width 201 height 210
type textarea "I leaning"
click at [355, 79] on textarea "I leaning" at bounding box center [455, 181] width 201 height 210
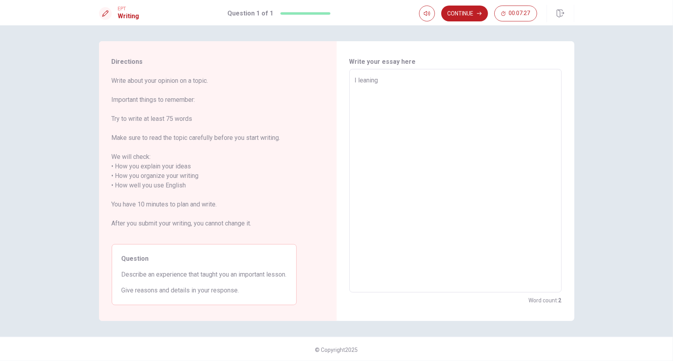
type textarea "x"
type textarea "Iw leaning"
type textarea "x"
type textarea "Iwa leaning"
type textarea "x"
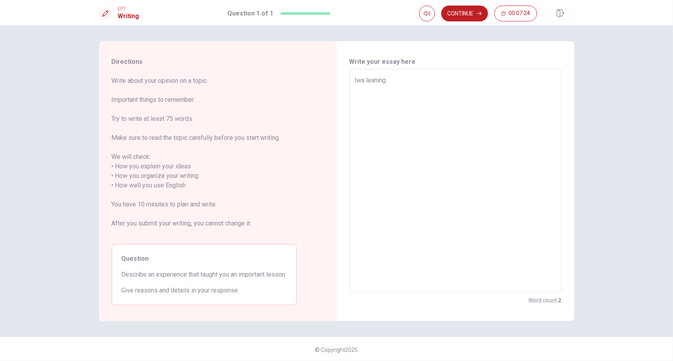
type textarea "Iwas leaning"
click at [355, 80] on textarea "Iwas leaning" at bounding box center [455, 181] width 201 height 210
type textarea "x"
type textarea "I was leaning"
click at [367, 80] on textarea "I was leaning" at bounding box center [455, 181] width 201 height 210
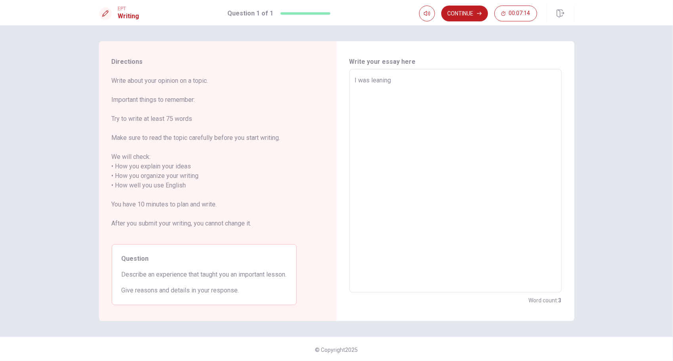
type textarea "x"
type textarea "I h leaning"
type textarea "x"
type textarea "I h leaaning"
type textarea "x"
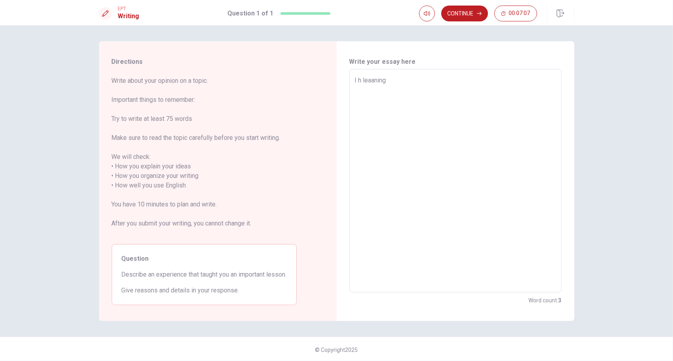
type textarea "I h levaaning"
type textarea "x"
type textarea "I h leevaaning"
drag, startPoint x: 356, startPoint y: 78, endPoint x: 394, endPoint y: 80, distance: 38.0
type textarea "x"
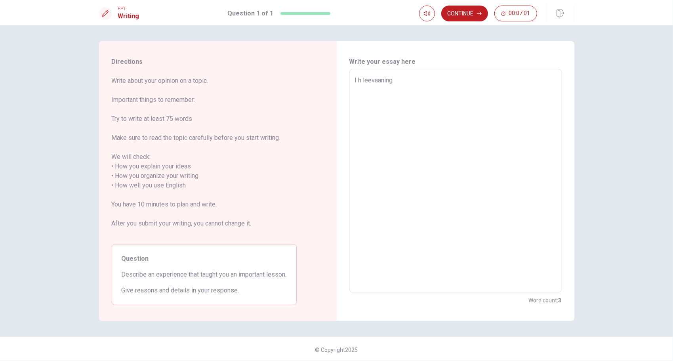
type textarea "I h le"
type textarea "x"
type textarea "I h l"
type textarea "x"
type textarea "I h"
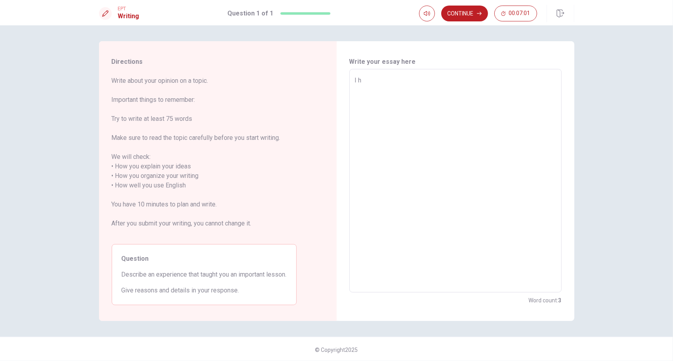
type textarea "x"
type textarea "I h"
type textarea "x"
type textarea "I"
type textarea "x"
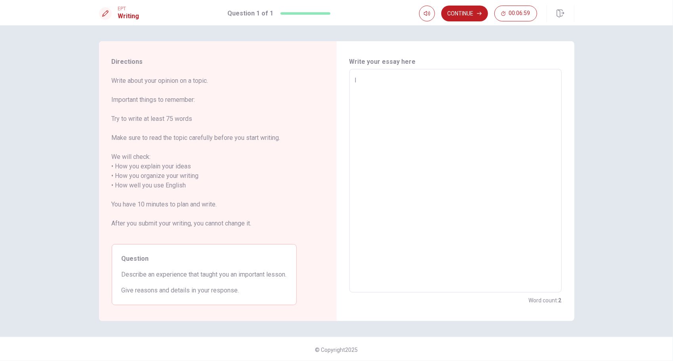
type textarea "I h"
type textarea "x"
type textarea "I ha"
type textarea "x"
type textarea "I hav"
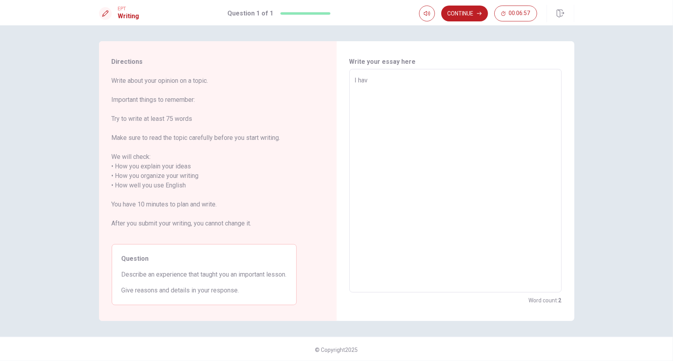
type textarea "x"
type textarea "I have"
type textarea "x"
type textarea "I have"
type textarea "x"
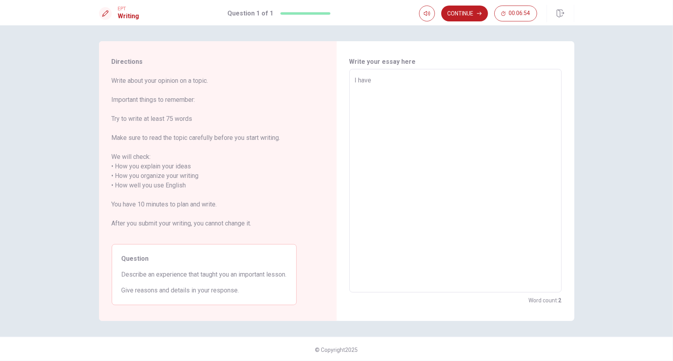
type textarea "I have a"
type textarea "x"
type textarea "I have al"
type textarea "x"
type textarea "I have a"
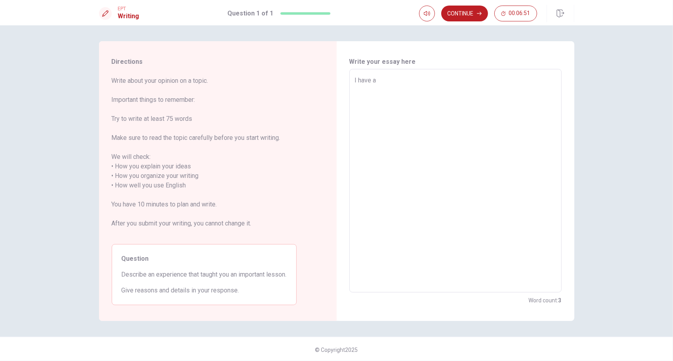
type textarea "x"
type textarea "I have a"
type textarea "x"
type textarea "I have a i"
type textarea "x"
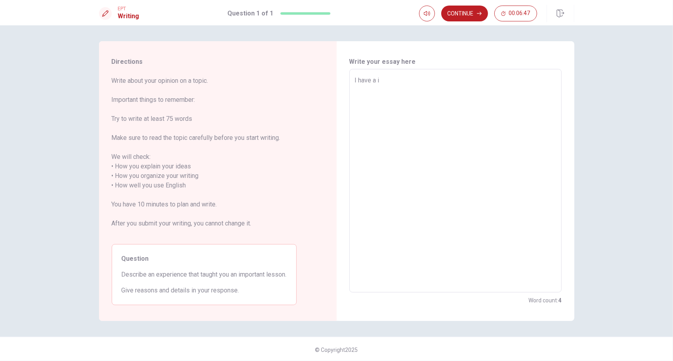
type textarea "I have a im"
click at [371, 80] on textarea "I have a im" at bounding box center [455, 181] width 201 height 210
type textarea "x"
type textarea "I have an im"
click at [402, 82] on textarea "I have an im" at bounding box center [455, 181] width 201 height 210
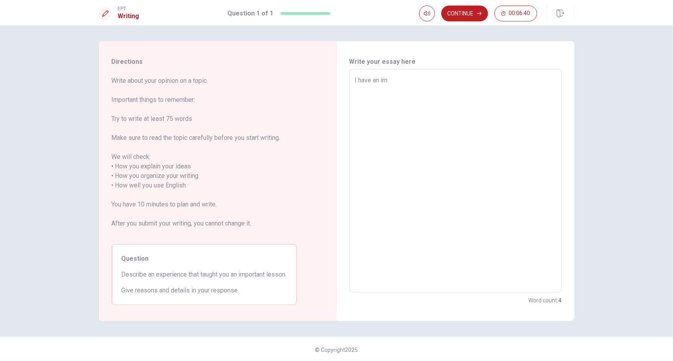
type textarea "x"
type textarea "I have an imp"
type textarea "x"
type textarea "I have an impo"
type textarea "x"
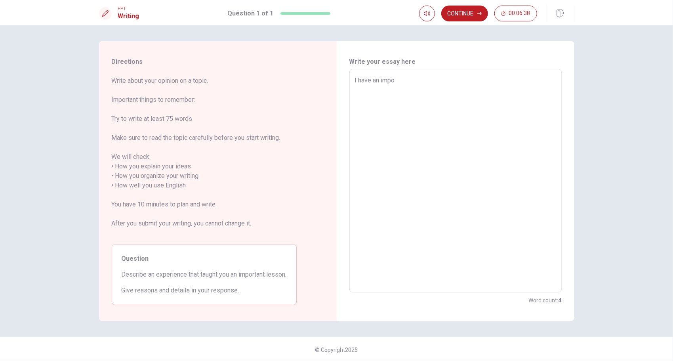
type textarea "I have an impoj"
type textarea "x"
type textarea "I have an impojr"
type textarea "x"
type textarea "I have an impoj"
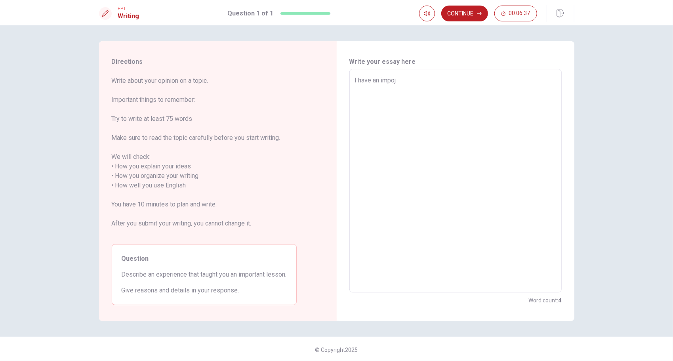
type textarea "x"
type textarea "I have an impo"
type textarea "x"
type textarea "I have an impor"
type textarea "x"
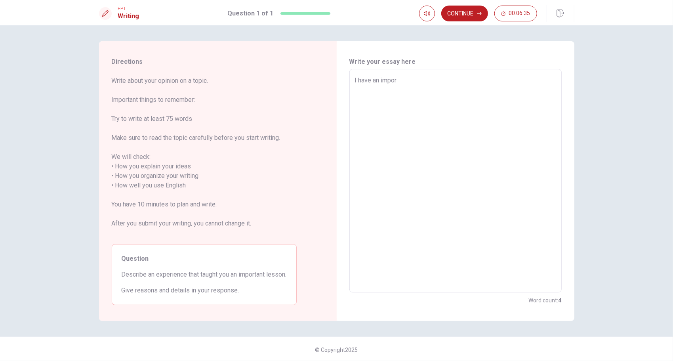
type textarea "I have an import"
type textarea "x"
type textarea "I have an importa"
type textarea "x"
type textarea "I have an importan"
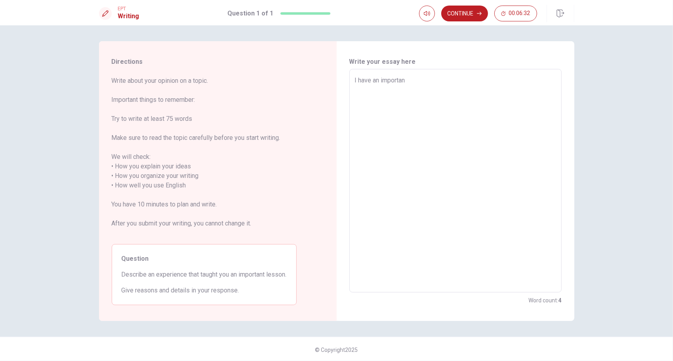
type textarea "x"
type textarea "I have an important"
type textarea "x"
type textarea "I have an important"
type textarea "x"
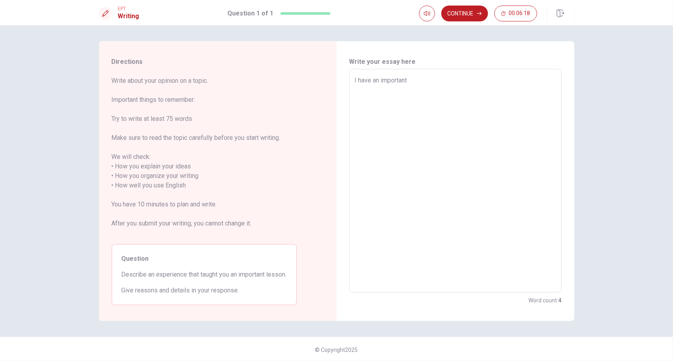
type textarea "I have an important l"
type textarea "x"
type textarea "I have an important le"
type textarea "x"
type textarea "I have an important les"
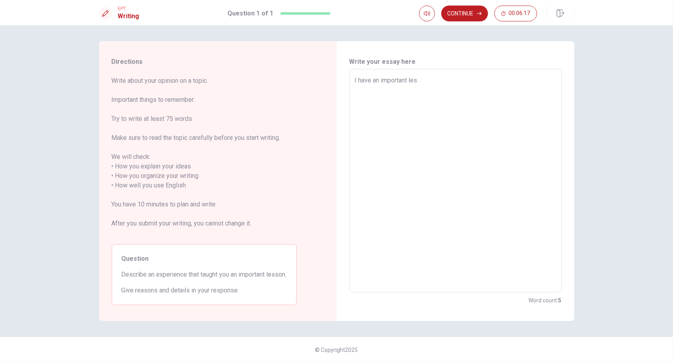
type textarea "x"
type textarea "I have an important less"
type textarea "x"
type textarea "I have an important lesso"
type textarea "x"
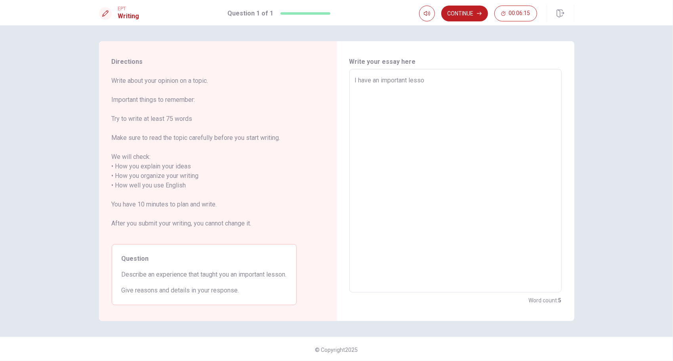
type textarea "I have an important lesson"
type textarea "x"
type textarea "I have an important lessont"
type textarea "x"
type textarea "I have an important lesson"
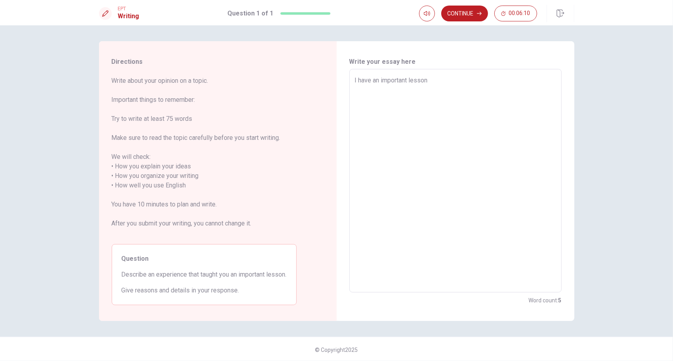
type textarea "x"
type textarea "I have an important lesson"
type textarea "x"
type textarea "I have an important lesson t"
type textarea "x"
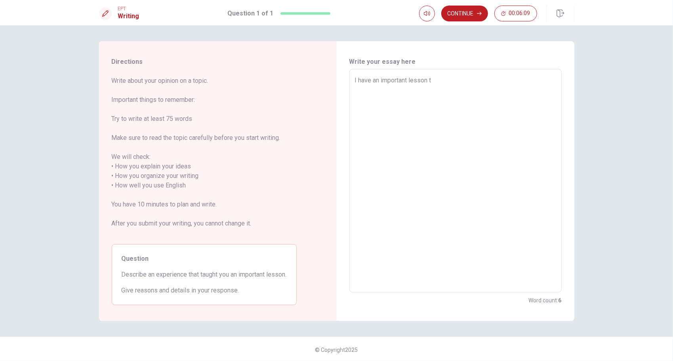
type textarea "I have an important lesson th"
type textarea "x"
type textarea "I have an important lesson tha"
type textarea "x"
type textarea "I have an important lesson that"
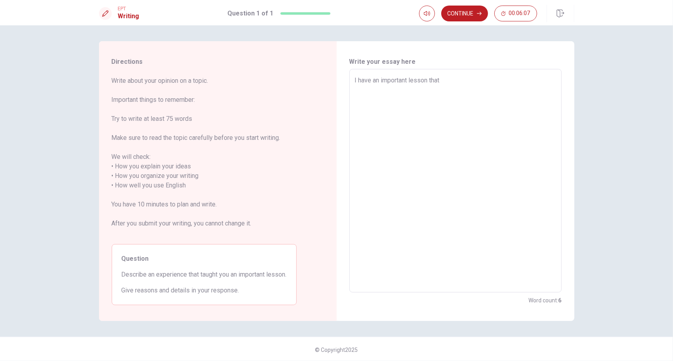
type textarea "x"
type textarea "I have an important lesson that"
type textarea "x"
type textarea "I have an important lesson that i"
type textarea "x"
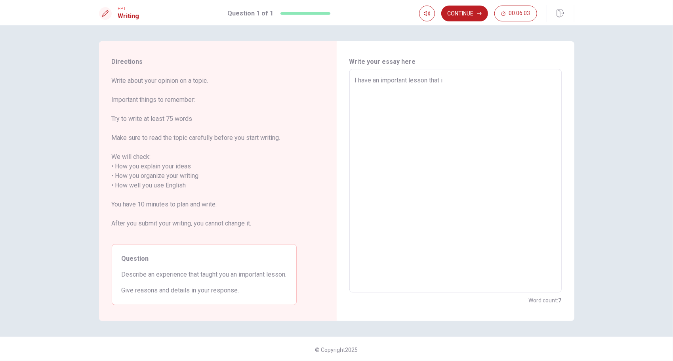
type textarea "I have an important lesson that is"
type textarea "x"
type textarea "I have an important lesson that isa"
type textarea "x"
type textarea "I have an important lesson that isap"
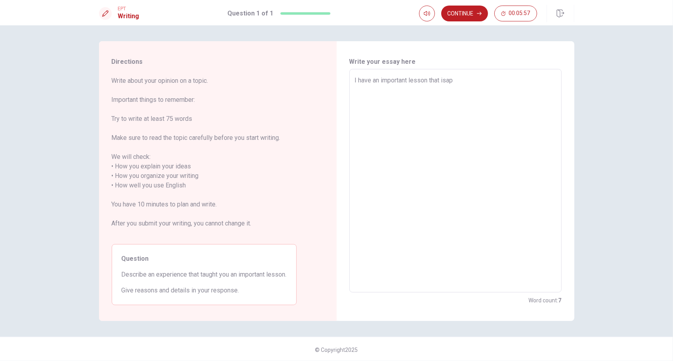
type textarea "x"
type textarea "I have an important lesson that [PERSON_NAME]"
type textarea "x"
type textarea "I have an important lesson that isap"
type textarea "x"
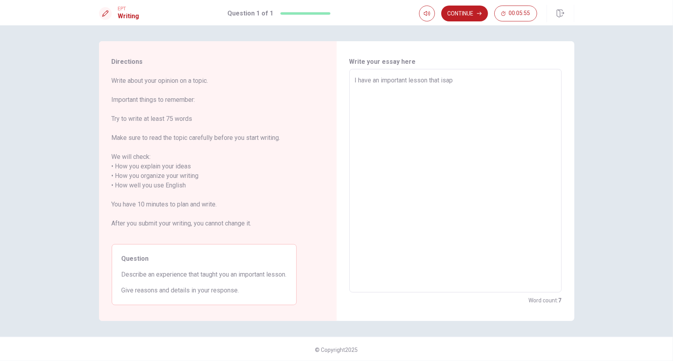
type textarea "I have an important lesson that isa"
type textarea "x"
type textarea "I have an important lesson that is"
type textarea "x"
type textarea "I have an important lesson that is"
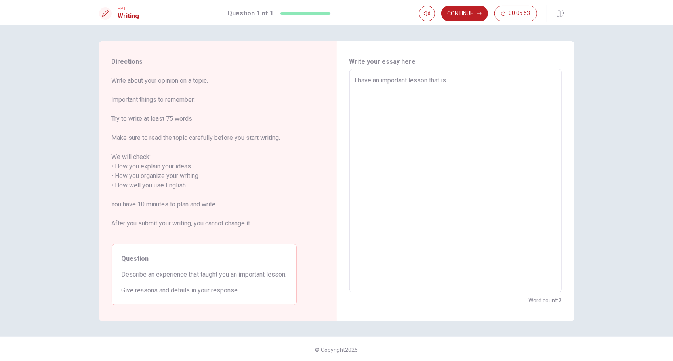
type textarea "x"
type textarea "I have an important lesson that is a"
type textarea "x"
type textarea "I have an important lesson that is at"
type textarea "x"
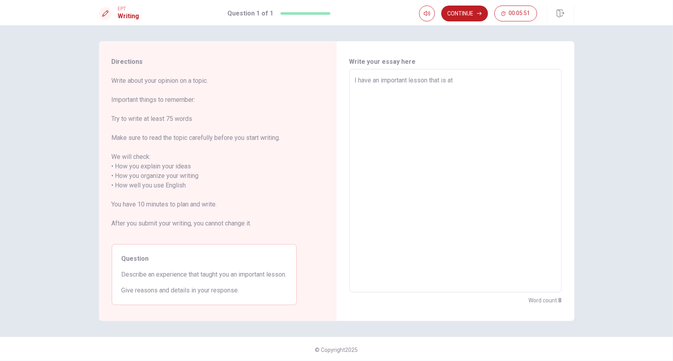
type textarea "I have an important lesson that is at"
type textarea "x"
type textarea "I have an important lesson that is at"
type textarea "x"
type textarea "I have an important lesson that is a"
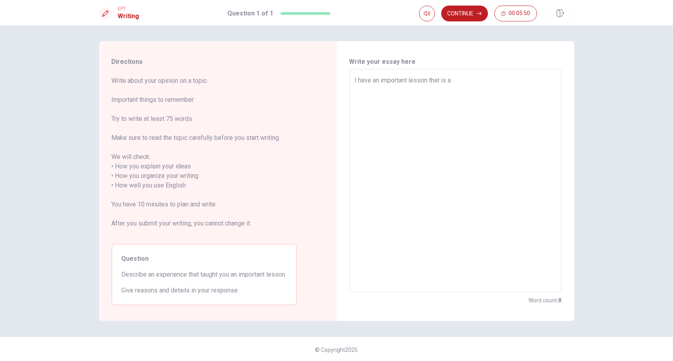
type textarea "x"
type textarea "I have an important lesson that is"
type textarea "x"
type textarea "I have an important lesson that is t"
type textarea "x"
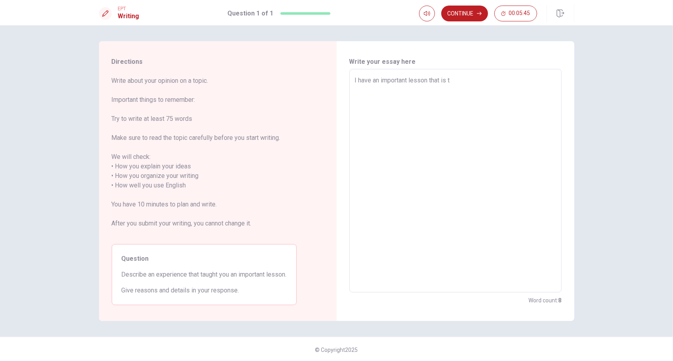
type textarea "I have an important lesson that is to"
type textarea "x"
type textarea "I have an important lesson that is to"
type textarea "x"
type textarea "I have an important lesson that is to u"
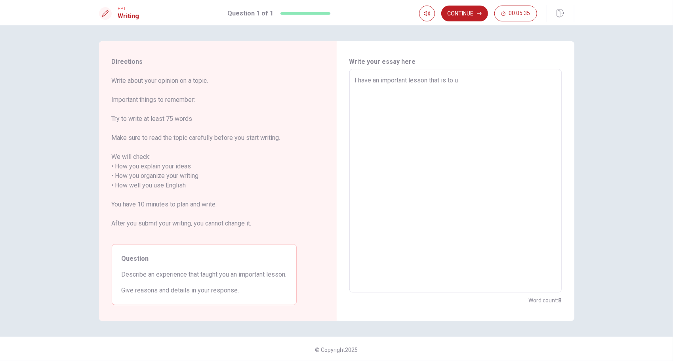
type textarea "x"
type textarea "I have an important lesson that is to ua"
type textarea "x"
type textarea "I have an important lesson that is to [GEOGRAPHIC_DATA]"
type textarea "x"
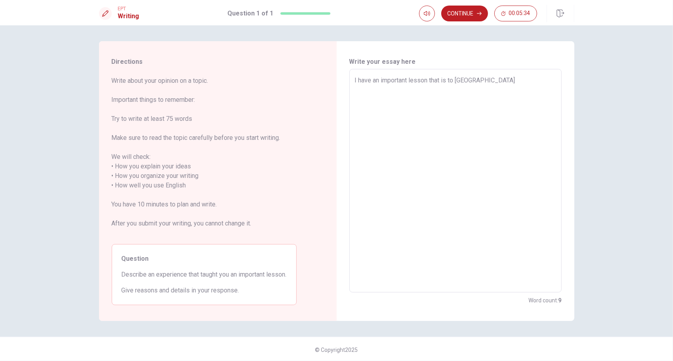
type textarea "I have an important lesson that is to ua"
type textarea "x"
type textarea "I have an important lesson that is to u"
type textarea "x"
type textarea "I have an important lesson that is to us"
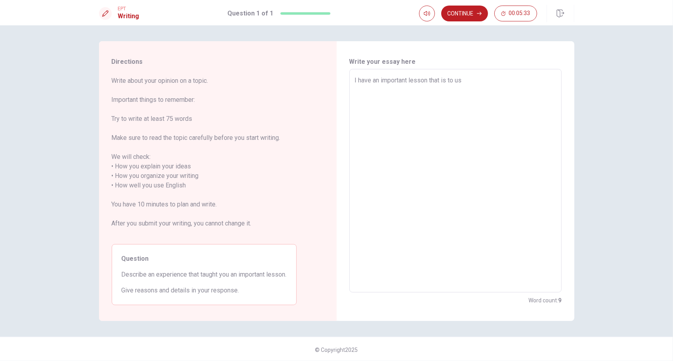
type textarea "x"
type textarea "I have an important lesson that is to use"
type textarea "x"
type textarea "I have an important lesson that is to use"
type textarea "x"
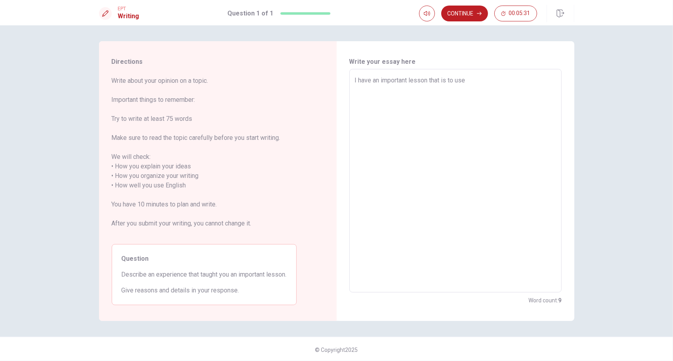
type textarea "I have an important lesson that is to use a"
type textarea "x"
type textarea "I have an important lesson that is to use ap"
type textarea "x"
type textarea "I have an important lesson that is to use app"
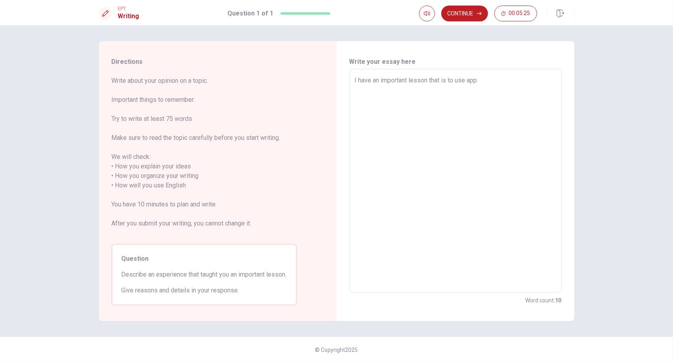
drag, startPoint x: 453, startPoint y: 80, endPoint x: 448, endPoint y: 80, distance: 5.2
click at [448, 80] on textarea "I have an important lesson that is to use app" at bounding box center [455, 181] width 201 height 210
type textarea "x"
type textarea "I have an important lesson that is [PERSON_NAME] app"
type textarea "x"
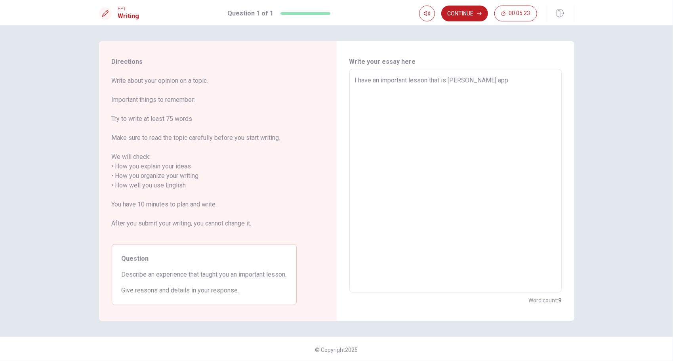
type textarea "I have an important lesson that is heuse app"
type textarea "x"
type textarea "I have an important lesson that is heause app"
type textarea "x"
click at [497, 80] on textarea "I have an important lesson that is hearing [PERSON_NAME] app" at bounding box center [455, 181] width 201 height 210
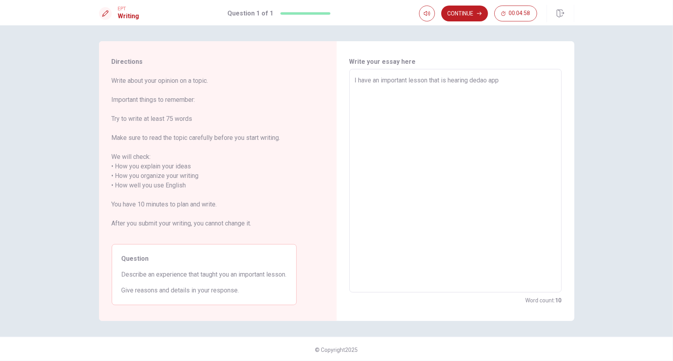
click at [507, 80] on textarea "I have an important lesson that is hearing dedao app" at bounding box center [455, 181] width 201 height 210
click at [351, 89] on div "I have an important lesson that is hearing dedao app.that is about history DACA…" at bounding box center [455, 180] width 212 height 223
click at [355, 89] on textarea "I have an important lesson that is hearing dedao app.that is about history DACA…" at bounding box center [455, 181] width 201 height 210
click at [439, 92] on textarea "I have an important lesson that is hearing dedao app.that is about the word his…" at bounding box center [455, 181] width 201 height 210
click at [495, 89] on textarea "I have an important lesson that is hearing dedao app.that is about the word his…" at bounding box center [455, 181] width 201 height 210
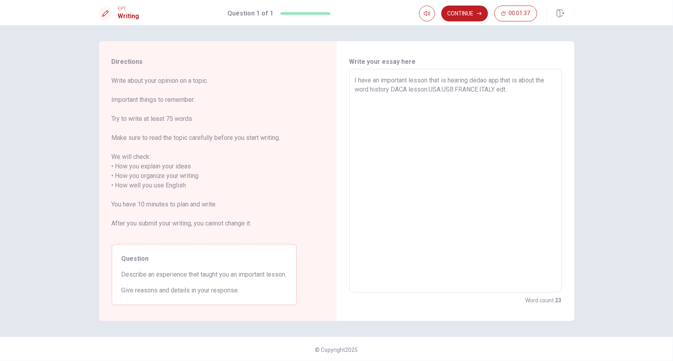
click at [512, 89] on textarea "I have an important lesson that is hearing dedao app.that is about the word his…" at bounding box center [455, 181] width 201 height 210
click at [405, 98] on textarea "I have an important lesson that is hearing dedao app.that is about the word his…" at bounding box center [455, 181] width 201 height 210
click at [428, 98] on textarea "I have an important lesson that is hearing dedao app.that is about the word his…" at bounding box center [455, 181] width 201 height 210
click at [439, 97] on textarea "I have an important lesson that is hearing dedao app.that is about the word his…" at bounding box center [455, 181] width 201 height 210
click at [450, 98] on textarea "I have an important lesson that is hearing dedao app.that is about the word his…" at bounding box center [455, 181] width 201 height 210
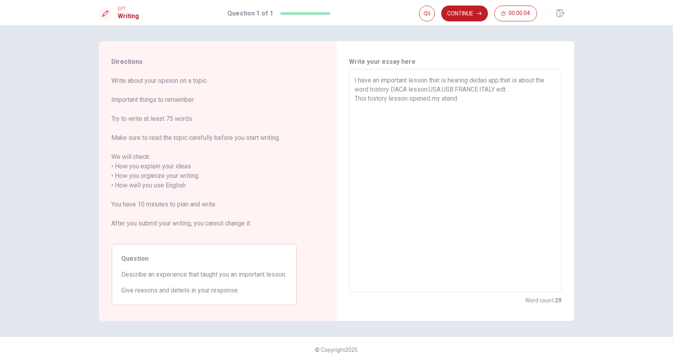
click at [444, 99] on textarea "I have an important lesson that is hearing dedao app.that is about the word his…" at bounding box center [455, 181] width 201 height 210
click at [466, 97] on textarea "I have an important lesson that is hearing dedao app.that is about the word his…" at bounding box center [455, 181] width 201 height 210
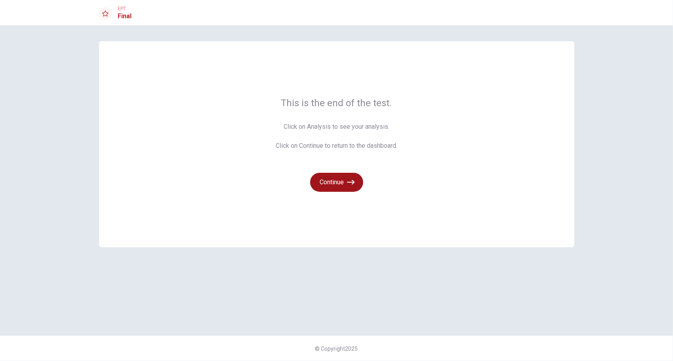
click at [349, 179] on icon "button" at bounding box center [351, 182] width 8 height 8
